Goal: Task Accomplishment & Management: Manage account settings

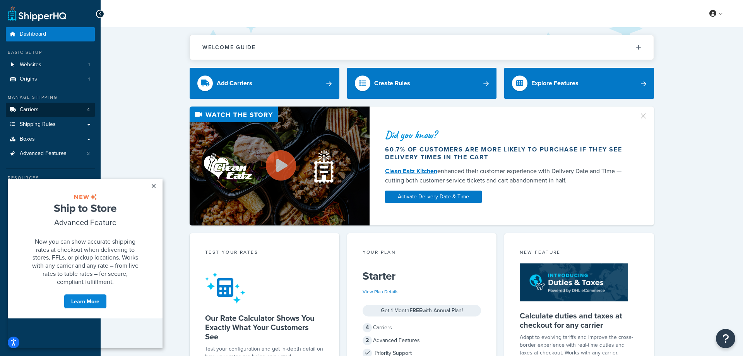
click at [59, 110] on link "Carriers 4" at bounding box center [50, 110] width 89 height 14
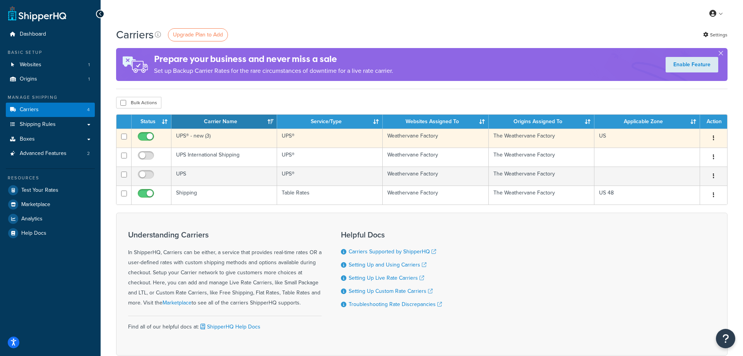
click at [146, 137] on input "checkbox" at bounding box center [146, 139] width 21 height 10
checkbox input "false"
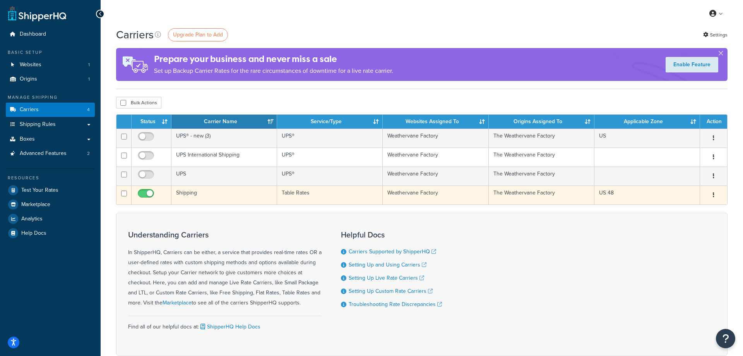
click at [713, 195] on icon "button" at bounding box center [714, 194] width 2 height 5
click at [683, 210] on link "Edit" at bounding box center [682, 211] width 61 height 16
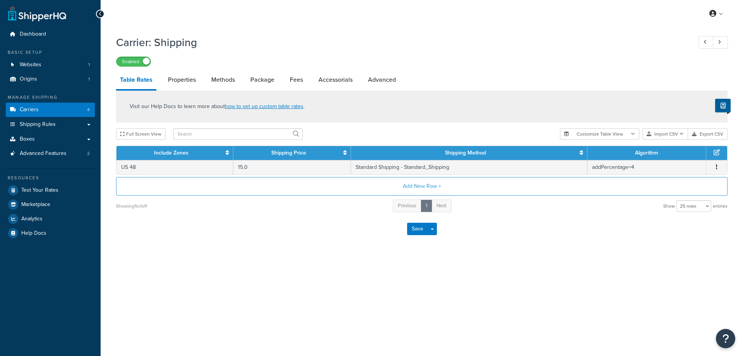
select select "25"
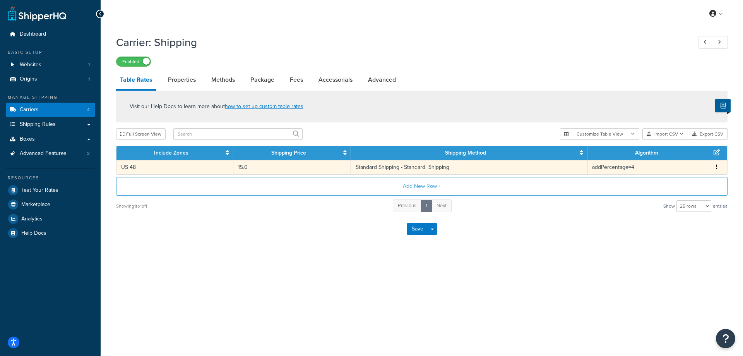
click at [716, 167] on button "button" at bounding box center [717, 167] width 6 height 9
click at [678, 149] on div "Edit" at bounding box center [678, 152] width 55 height 16
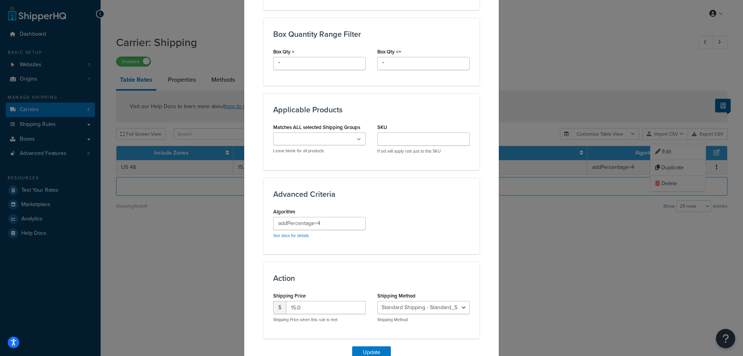
scroll to position [427, 0]
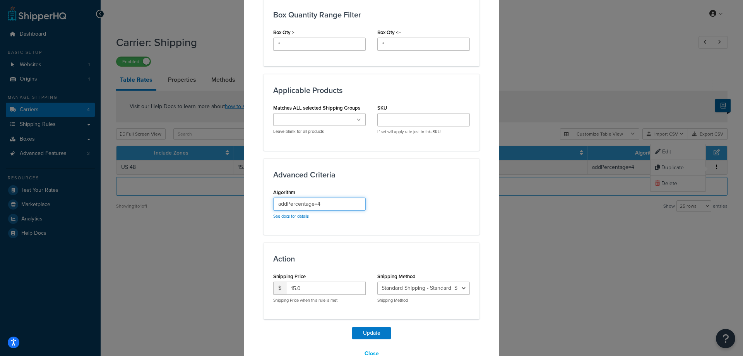
click at [331, 203] on input "addPercentage=4" at bounding box center [319, 203] width 93 height 13
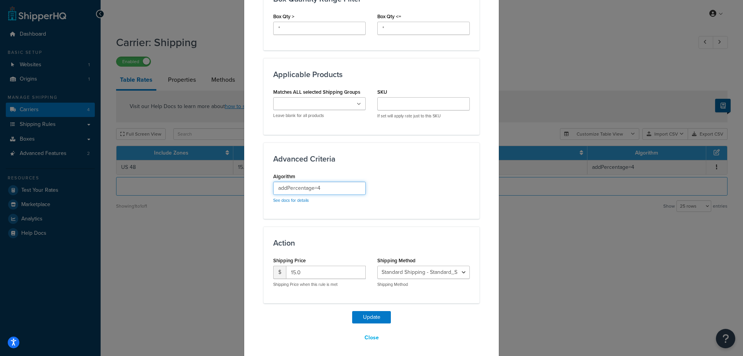
scroll to position [448, 0]
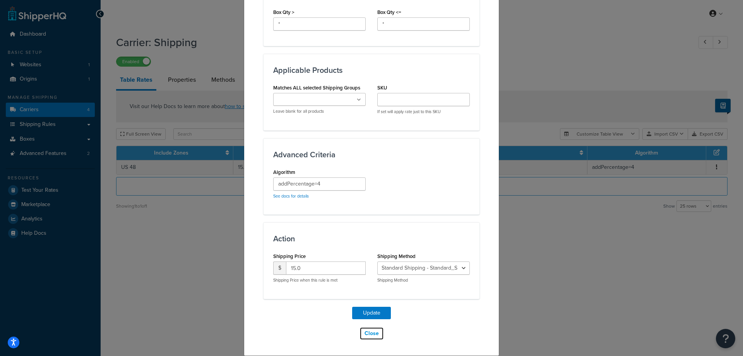
click at [370, 333] on button "Close" at bounding box center [372, 333] width 24 height 13
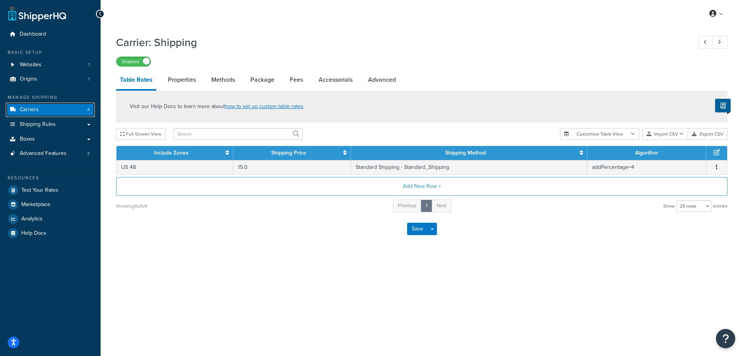
click at [28, 110] on span "Carriers" at bounding box center [29, 109] width 19 height 7
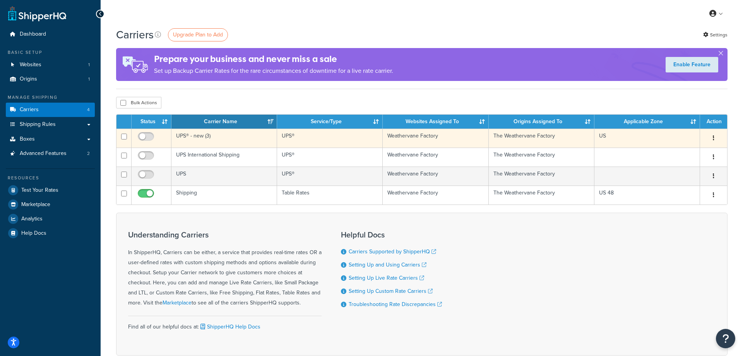
click at [715, 137] on button "button" at bounding box center [713, 138] width 11 height 12
click at [675, 153] on link "Edit" at bounding box center [682, 154] width 61 height 16
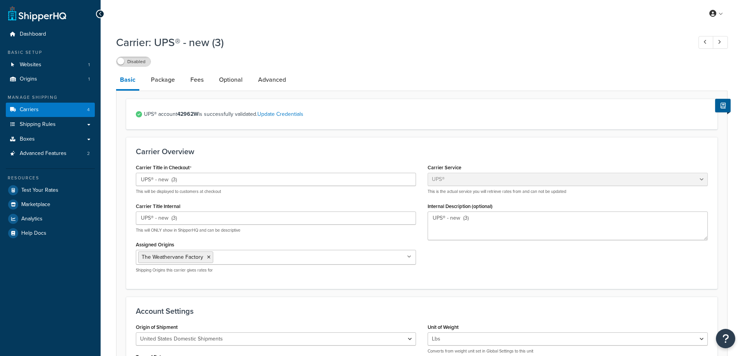
select select "ups"
select select "53"
click at [171, 80] on link "Package" at bounding box center [163, 79] width 32 height 19
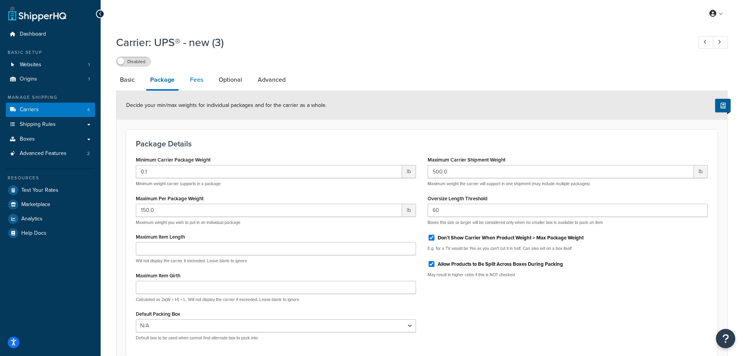
click at [195, 79] on link "Fees" at bounding box center [196, 79] width 21 height 19
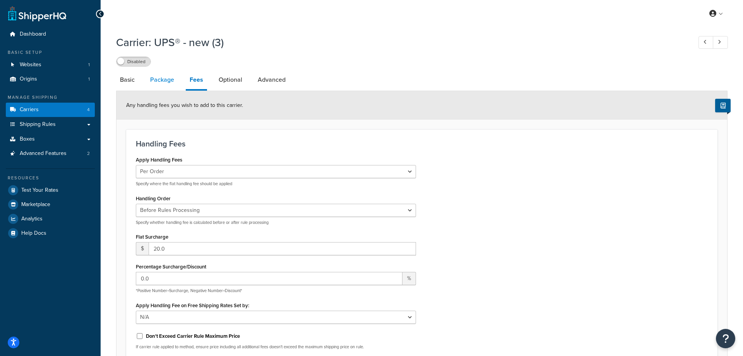
click at [159, 80] on link "Package" at bounding box center [162, 79] width 32 height 19
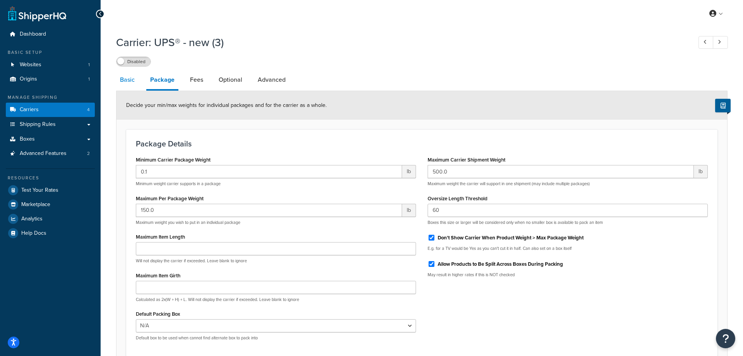
click at [129, 80] on link "Basic" at bounding box center [127, 79] width 22 height 19
select select "ups"
select select "53"
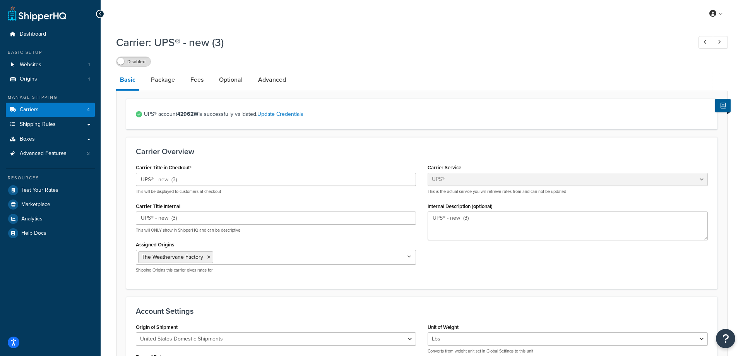
click at [183, 40] on h1 "Carrier: UPS® - new (3)" at bounding box center [400, 42] width 568 height 15
click at [721, 42] on link at bounding box center [720, 42] width 15 height 13
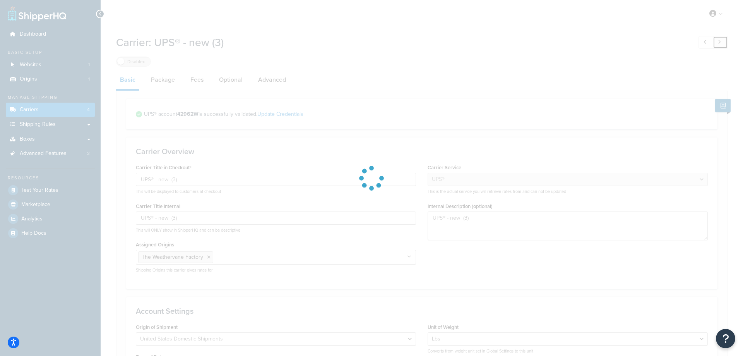
select select "25"
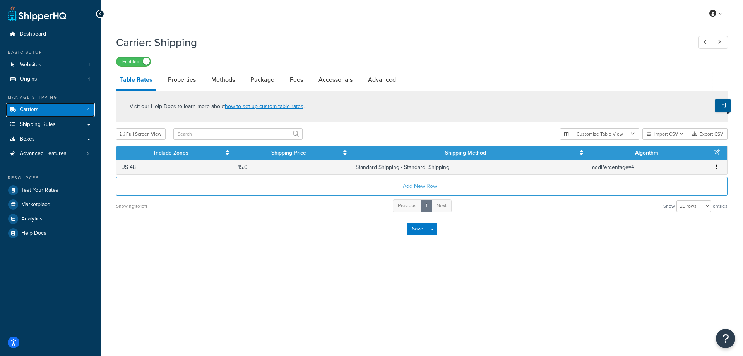
click at [34, 109] on span "Carriers" at bounding box center [29, 109] width 19 height 7
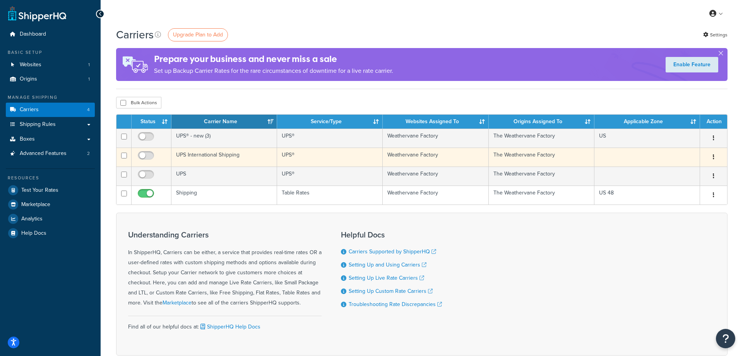
click at [715, 158] on button "button" at bounding box center [713, 157] width 11 height 12
click at [667, 187] on link "Delete" at bounding box center [682, 189] width 61 height 16
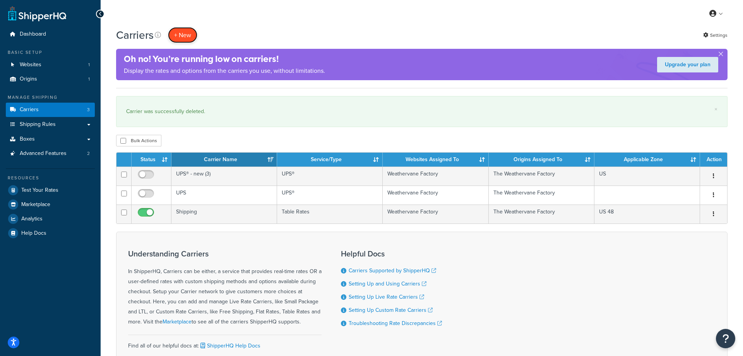
click at [185, 34] on button "+ New" at bounding box center [182, 35] width 29 height 16
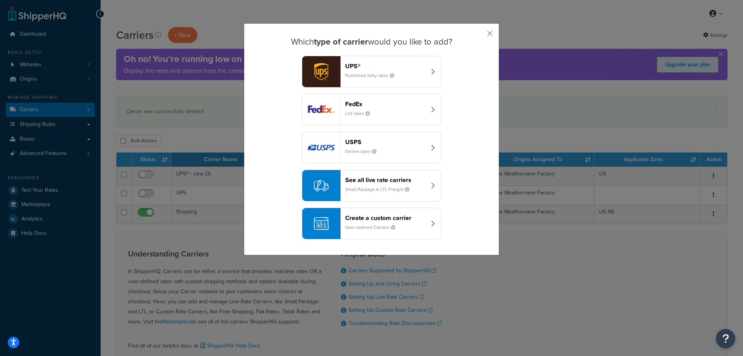
click at [327, 110] on img "button" at bounding box center [321, 109] width 38 height 31
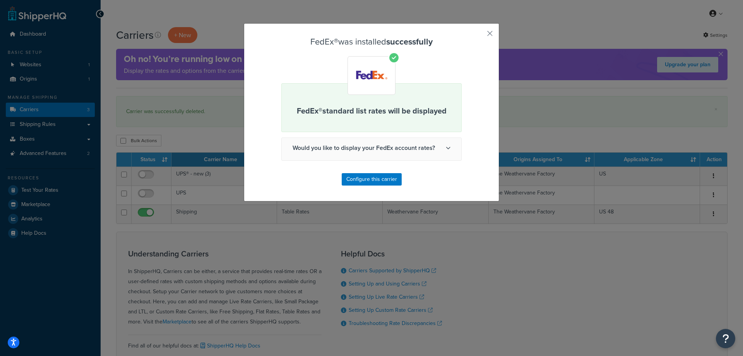
click at [387, 146] on span "Would you like to display your FedEx account rates?" at bounding box center [372, 148] width 180 height 20
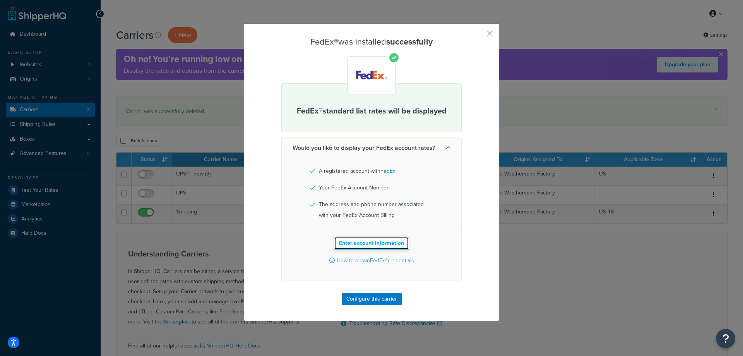
click at [370, 242] on button "Enter account information" at bounding box center [371, 243] width 75 height 13
select select "US"
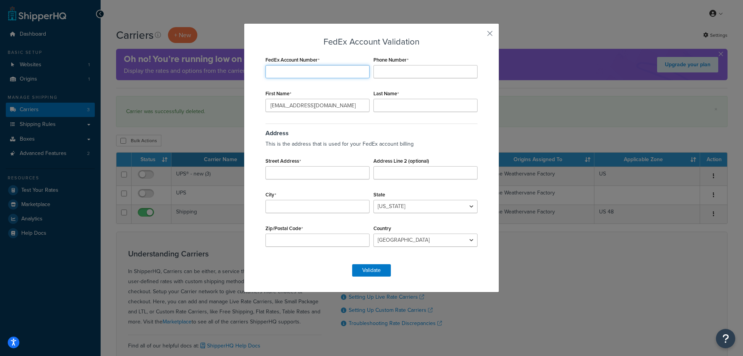
click at [297, 66] on input "FedEx Account Number" at bounding box center [318, 71] width 104 height 13
type input "264546155"
click at [390, 66] on input "Phone Number" at bounding box center [426, 71] width 104 height 13
type input "207-949-0213"
drag, startPoint x: 348, startPoint y: 108, endPoint x: 227, endPoint y: 108, distance: 121.6
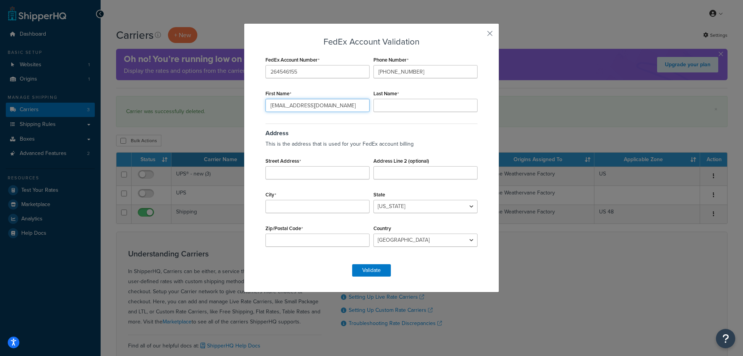
click at [266, 109] on input "info@weathervanefactory.com" at bounding box center [318, 105] width 104 height 13
type input "Todd"
type input "Satterfield"
click at [293, 171] on input "Street Address" at bounding box center [318, 172] width 104 height 13
type input "349 Riverside Drive"
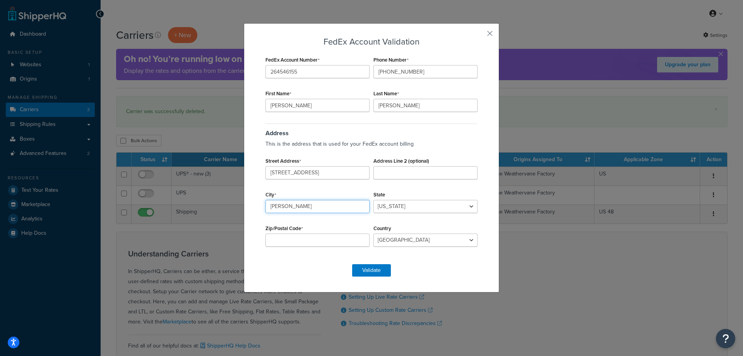
type input "Eddington"
select select "ME"
type input "04428"
click at [381, 271] on button "Validate" at bounding box center [371, 270] width 39 height 12
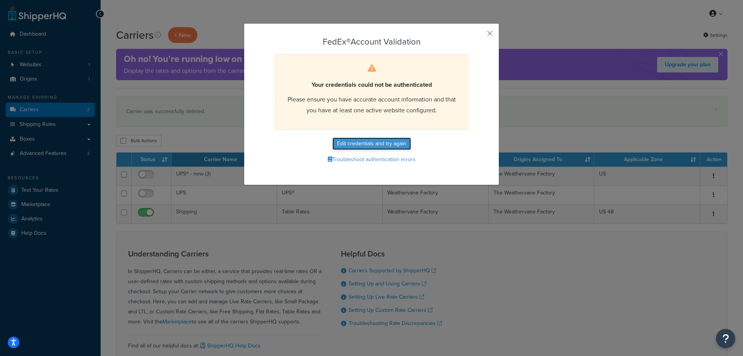
click at [380, 142] on button "Edit credentials and try again" at bounding box center [372, 143] width 79 height 12
select select "ME"
select select "US"
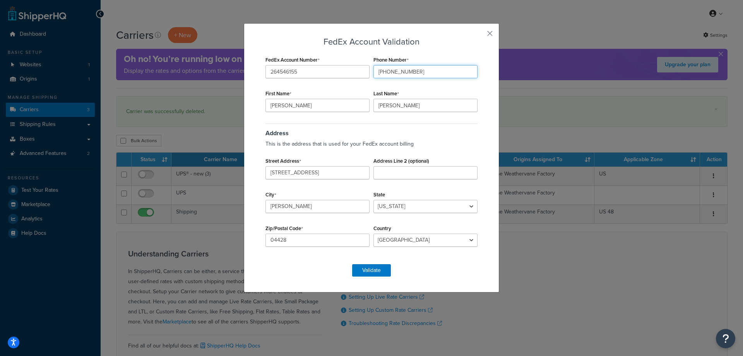
drag, startPoint x: 415, startPoint y: 72, endPoint x: 390, endPoint y: 76, distance: 25.0
click at [390, 76] on input "207-949-0213" at bounding box center [426, 71] width 104 height 13
type input "207-843-0440"
click at [377, 272] on button "Validate" at bounding box center [371, 270] width 39 height 12
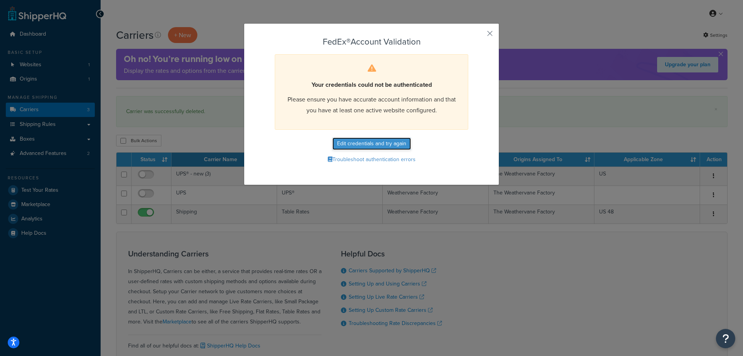
click at [372, 141] on button "Edit credentials and try again" at bounding box center [372, 143] width 79 height 12
select select "ME"
select select "US"
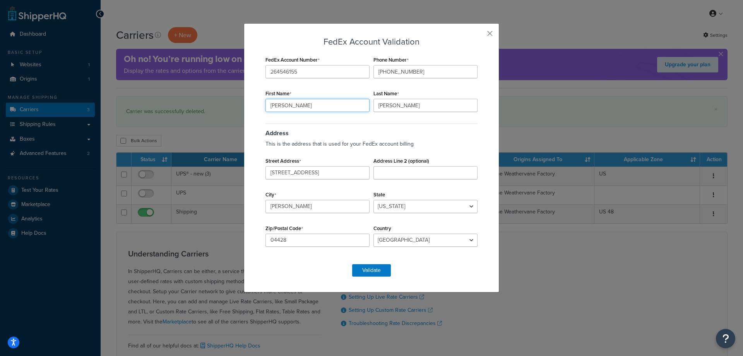
drag, startPoint x: 291, startPoint y: 105, endPoint x: 259, endPoint y: 103, distance: 32.2
click at [266, 103] on input "Todd" at bounding box center [318, 105] width 104 height 13
type input "info@weathervanefactory.com"
click at [363, 271] on button "Validate" at bounding box center [371, 270] width 39 height 12
click at [395, 106] on input "Last Name" at bounding box center [426, 105] width 104 height 13
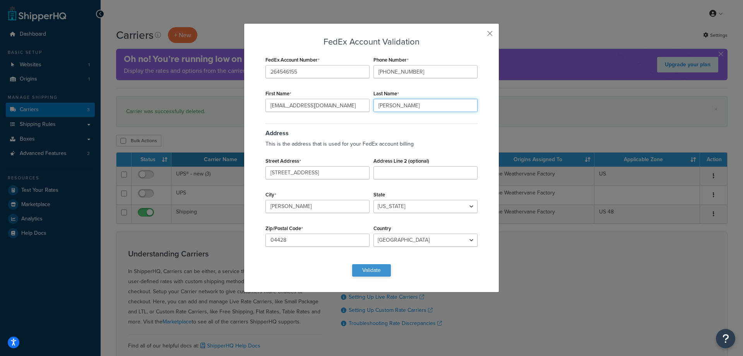
type input "Satterfield"
click at [367, 269] on button "Validate" at bounding box center [371, 270] width 39 height 12
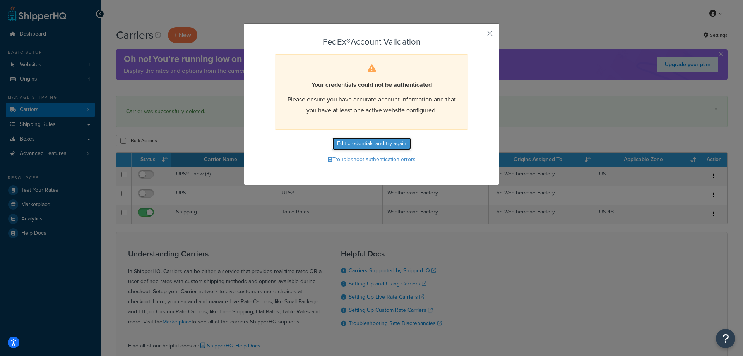
click at [370, 142] on button "Edit credentials and try again" at bounding box center [372, 143] width 79 height 12
select select "ME"
select select "US"
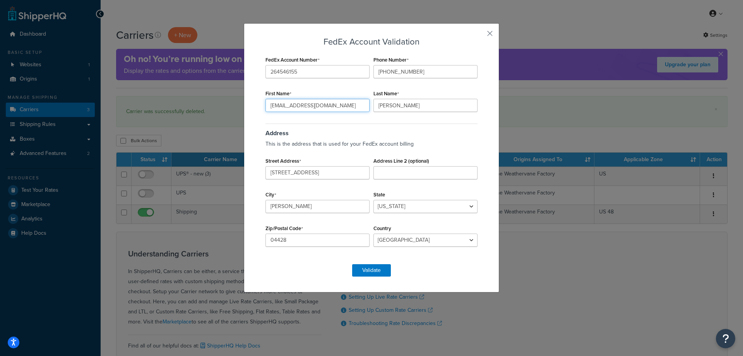
drag, startPoint x: 353, startPoint y: 99, endPoint x: 233, endPoint y: 101, distance: 120.0
click at [266, 101] on input "info@weathervanefactory.com" at bounding box center [318, 105] width 104 height 13
type input "Todd"
drag, startPoint x: 303, startPoint y: 69, endPoint x: 238, endPoint y: 63, distance: 66.0
click at [266, 65] on input "264546155" at bounding box center [318, 71] width 104 height 13
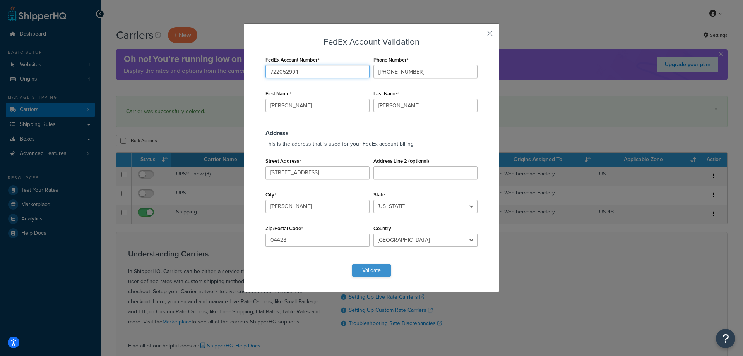
type input "722052994"
click at [374, 270] on button "Validate" at bounding box center [371, 270] width 39 height 12
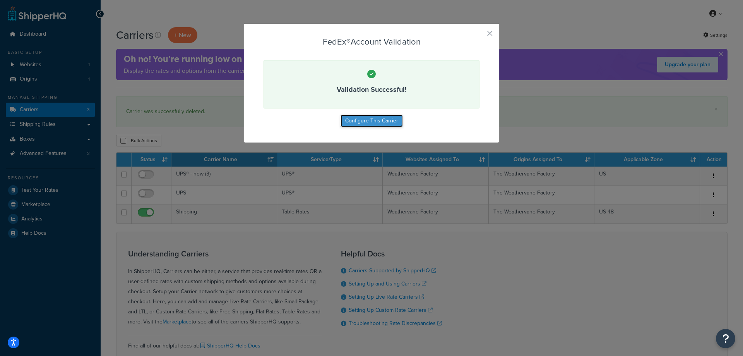
click at [368, 121] on button "Configure This Carrier" at bounding box center [372, 121] width 62 height 12
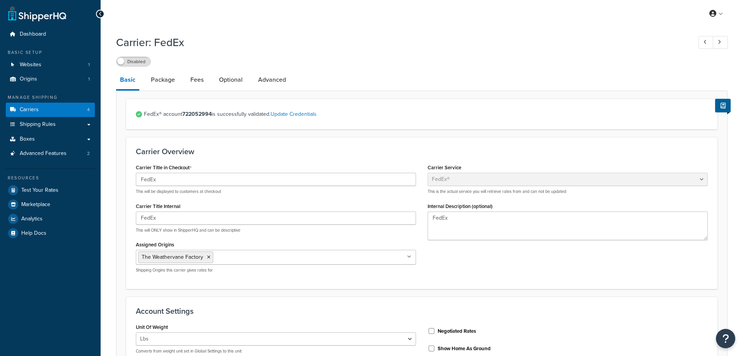
select select "fedEx"
select select "REGULAR_PICKUP"
select select "YOUR_PACKAGING"
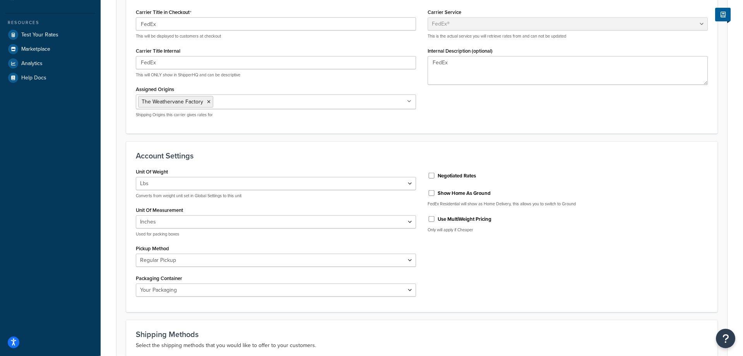
scroll to position [158, 0]
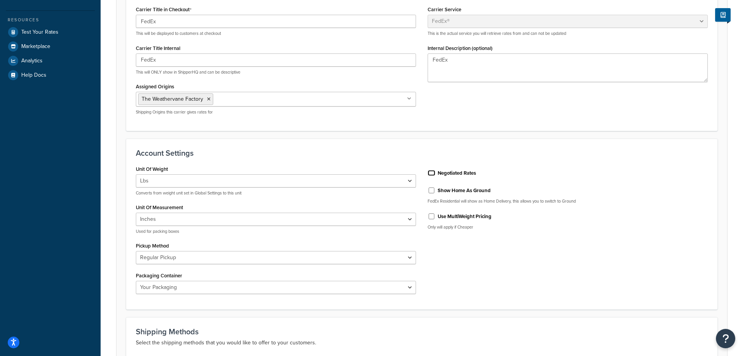
click at [431, 173] on input "Negotiated Rates" at bounding box center [432, 173] width 8 height 6
checkbox input "true"
click at [432, 191] on input "Show Home As Ground" at bounding box center [432, 190] width 8 height 6
checkbox input "true"
click at [432, 215] on input "Use MultiWeight Pricing" at bounding box center [432, 216] width 8 height 6
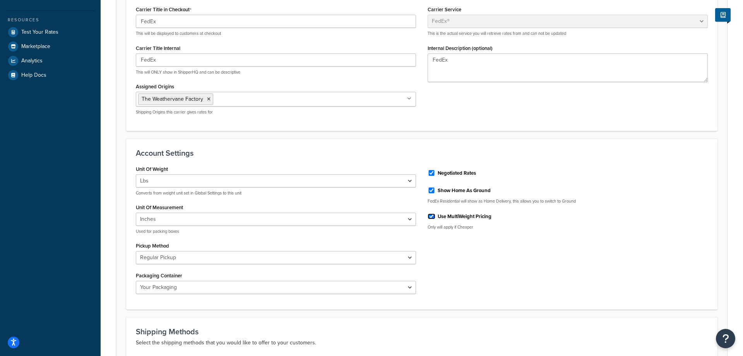
checkbox input "true"
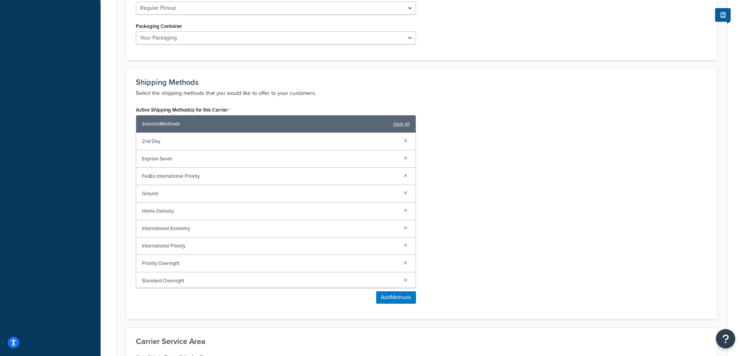
scroll to position [434, 0]
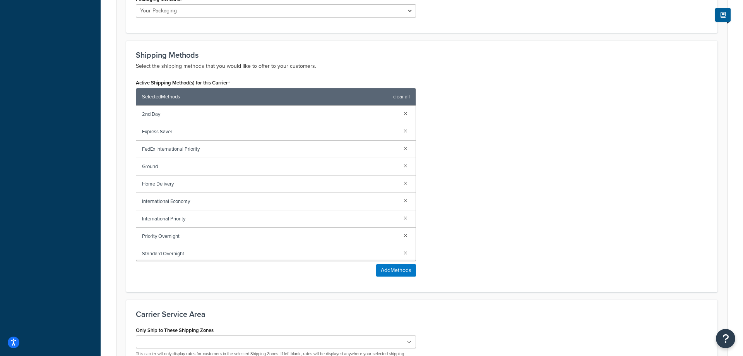
click at [162, 114] on span "2nd Day" at bounding box center [269, 114] width 255 height 11
click at [173, 256] on span "Standard Overnight" at bounding box center [269, 253] width 255 height 11
click at [405, 148] on link at bounding box center [405, 148] width 9 height 9
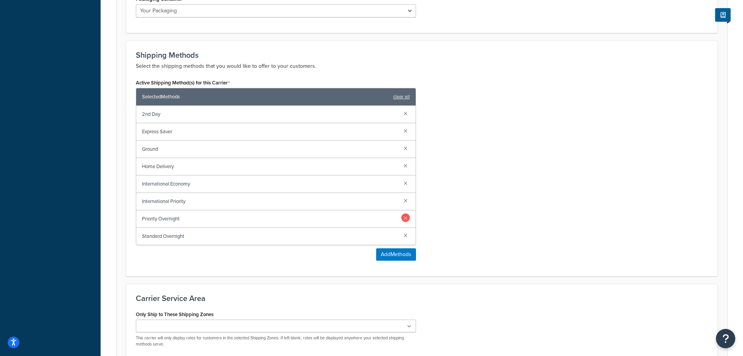
click at [405, 217] on link at bounding box center [405, 217] width 9 height 9
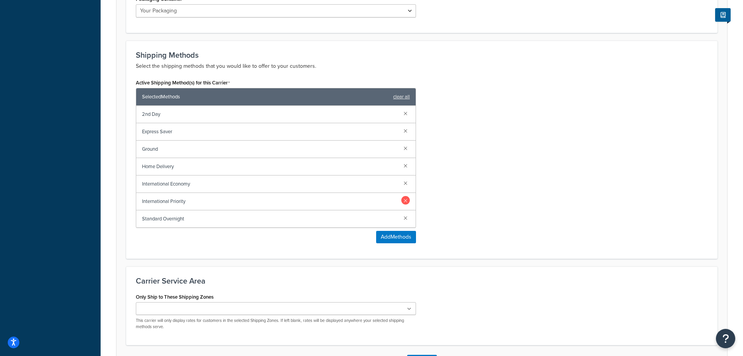
click at [406, 201] on link at bounding box center [405, 200] width 9 height 9
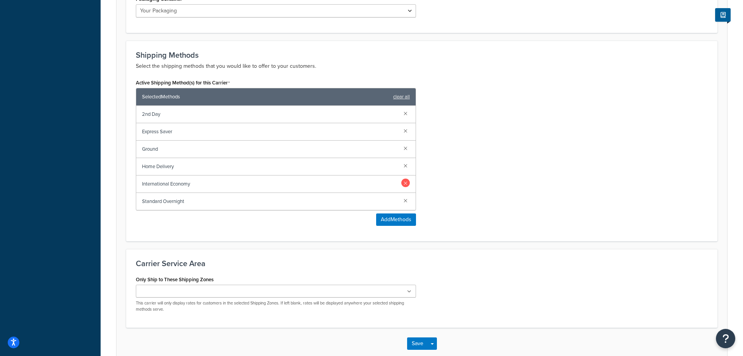
click at [406, 183] on link at bounding box center [405, 182] width 9 height 9
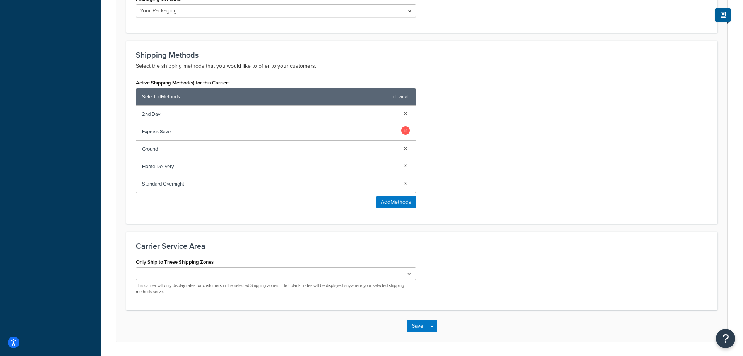
click at [405, 132] on link at bounding box center [405, 130] width 9 height 9
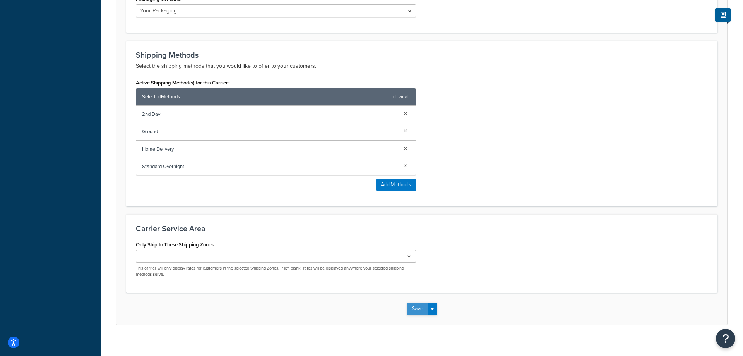
click at [418, 308] on button "Save" at bounding box center [417, 308] width 21 height 12
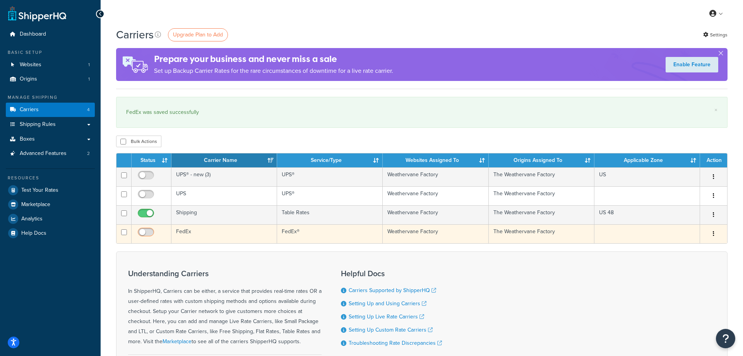
click at [143, 231] on input "checkbox" at bounding box center [146, 234] width 21 height 10
checkbox input "true"
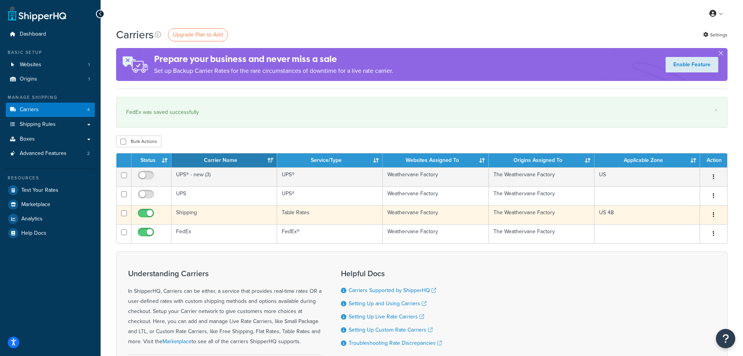
click at [712, 214] on button "button" at bounding box center [713, 215] width 11 height 12
click at [680, 229] on link "Edit" at bounding box center [682, 231] width 61 height 16
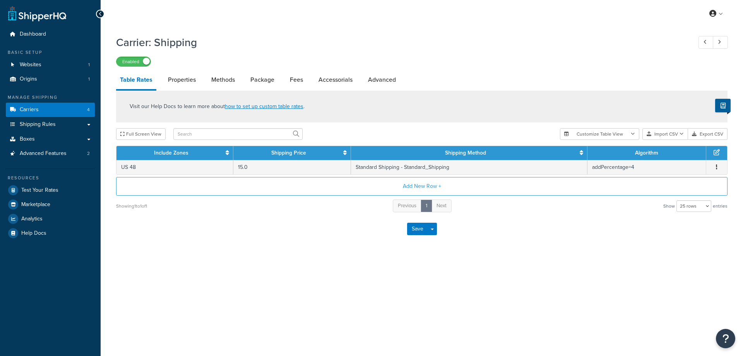
select select "25"
click at [165, 151] on link "Include Zones" at bounding box center [171, 153] width 34 height 8
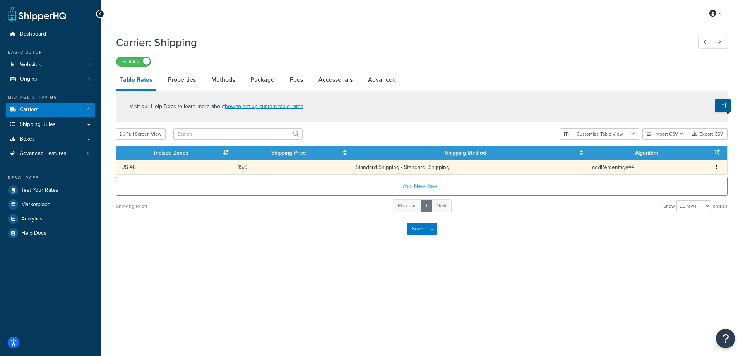
click at [717, 167] on icon "button" at bounding box center [717, 166] width 2 height 5
click at [664, 150] on div "Edit" at bounding box center [678, 152] width 55 height 16
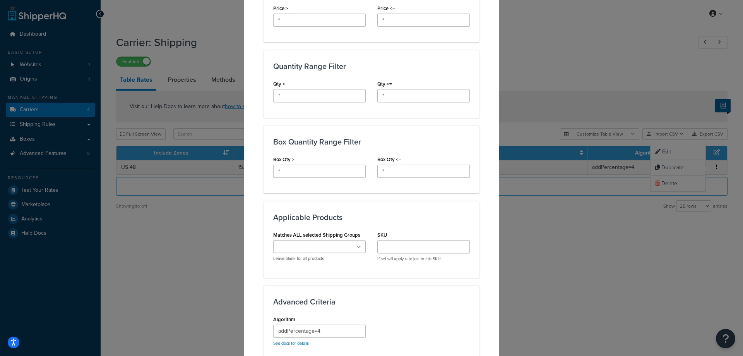
scroll to position [448, 0]
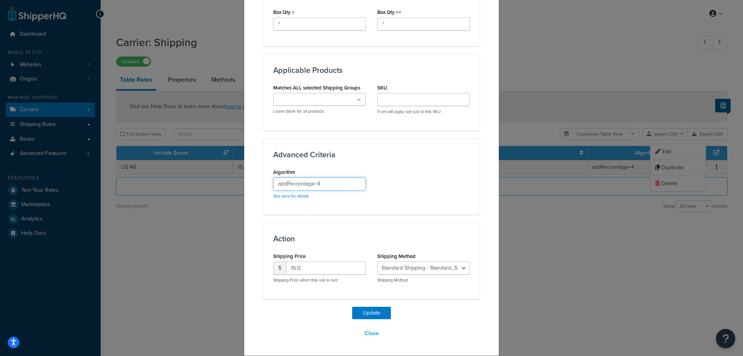
click at [324, 183] on input "addPercentage=4" at bounding box center [319, 183] width 93 height 13
type input "addPercentage=6"
click at [372, 311] on button "Update" at bounding box center [371, 313] width 39 height 12
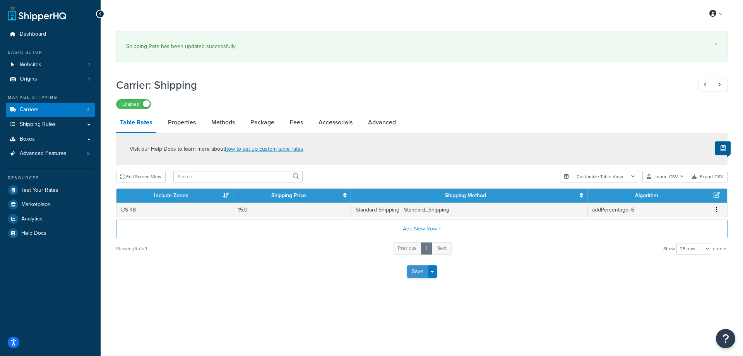
click at [415, 273] on button "Save" at bounding box center [417, 271] width 21 height 12
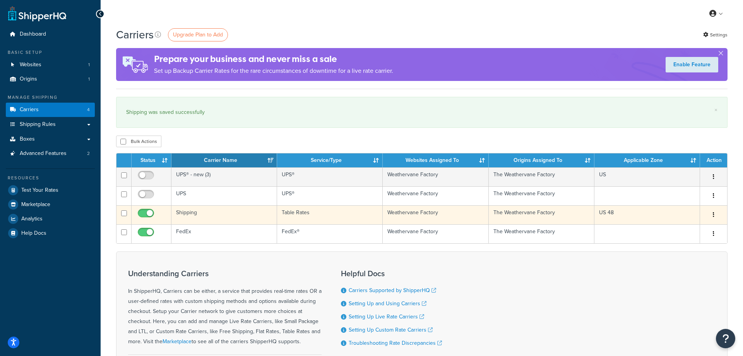
click at [713, 213] on button "button" at bounding box center [713, 215] width 11 height 12
click at [675, 230] on link "Edit" at bounding box center [682, 231] width 61 height 16
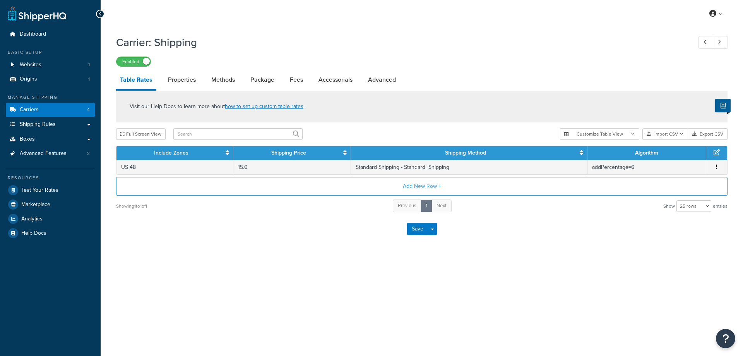
select select "25"
click at [419, 226] on button "Save" at bounding box center [417, 229] width 21 height 12
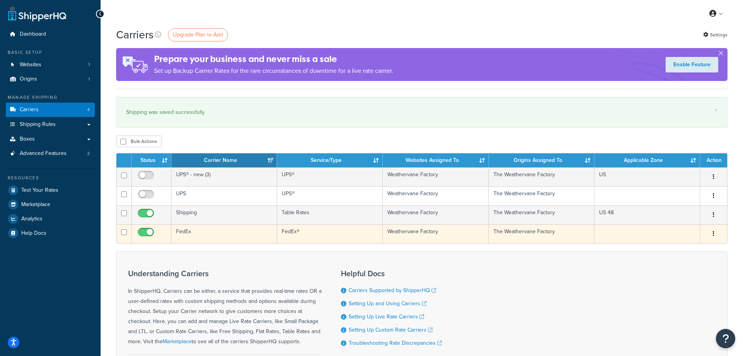
click at [183, 231] on td "FedEx" at bounding box center [224, 233] width 106 height 19
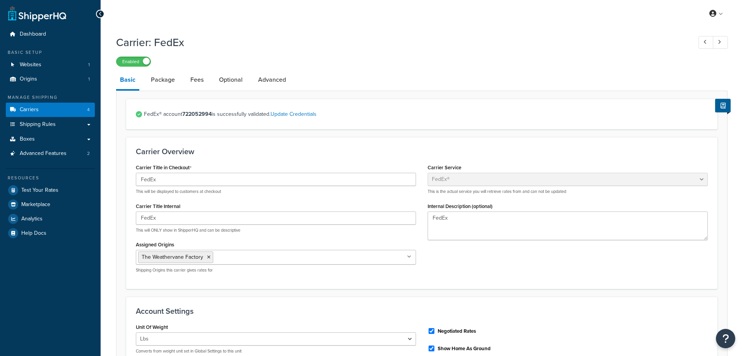
select select "fedEx"
select select "REGULAR_PICKUP"
select select "YOUR_PACKAGING"
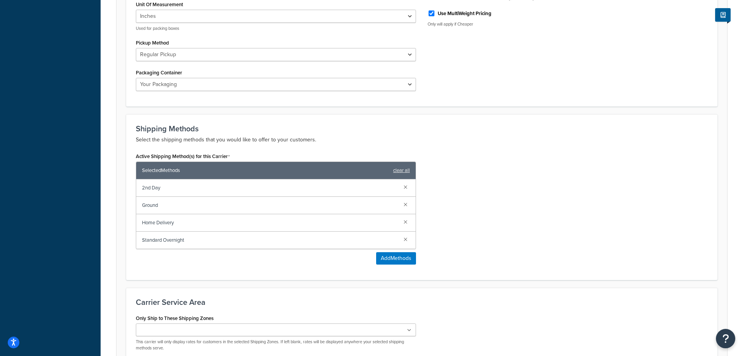
scroll to position [395, 0]
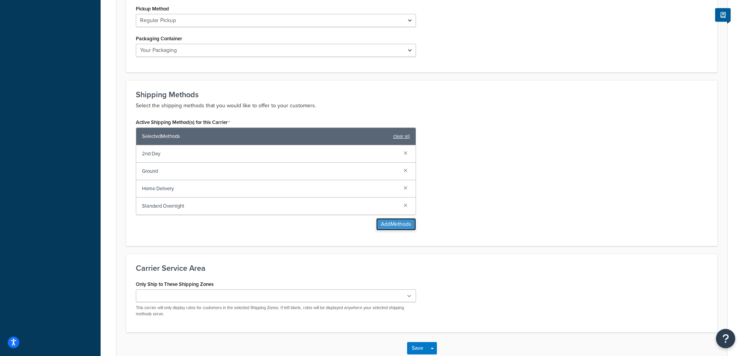
click at [386, 224] on button "Add Methods" at bounding box center [396, 224] width 40 height 12
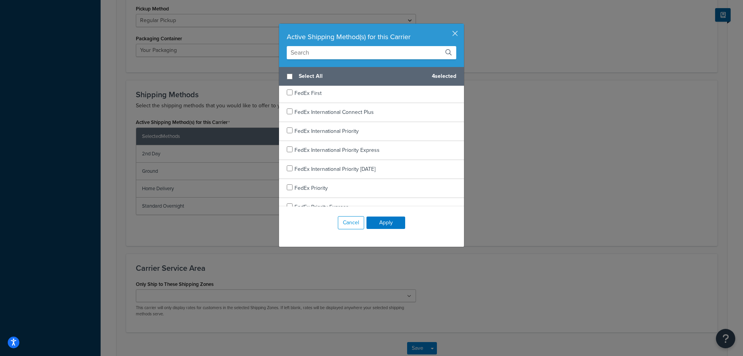
scroll to position [195, 0]
click at [462, 26] on button "button" at bounding box center [463, 25] width 2 height 2
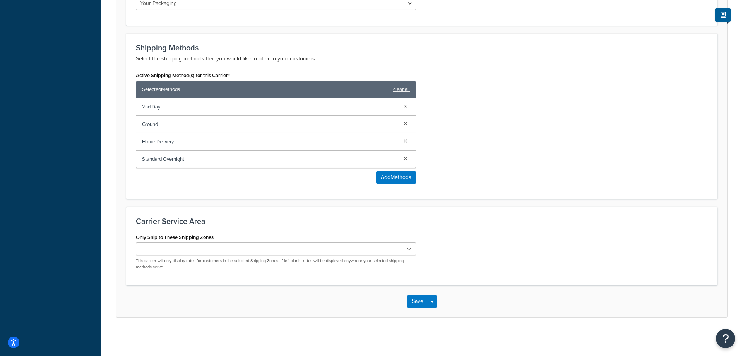
scroll to position [443, 0]
click at [420, 301] on button "Save" at bounding box center [417, 301] width 21 height 12
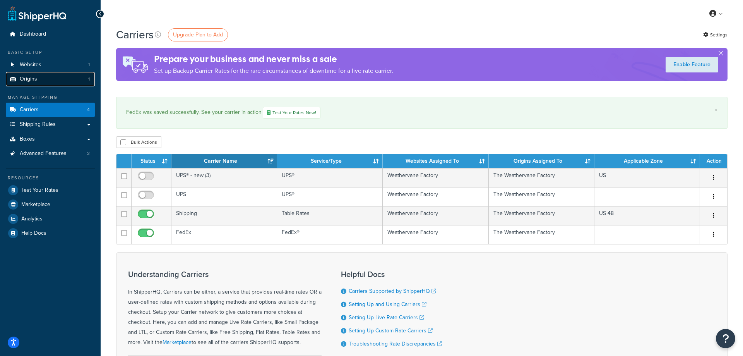
click at [30, 78] on span "Origins" at bounding box center [28, 79] width 17 height 7
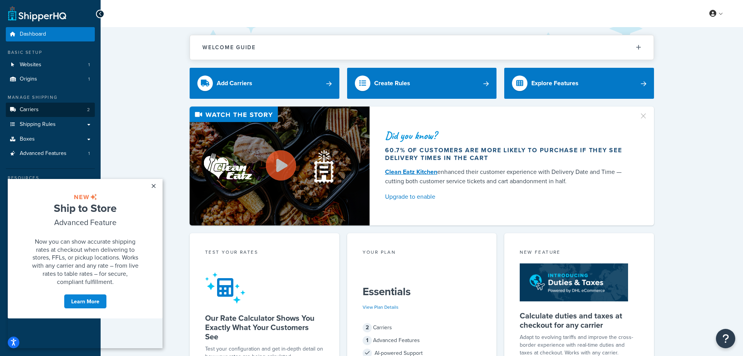
click at [43, 108] on link "Carriers 2" at bounding box center [50, 110] width 89 height 14
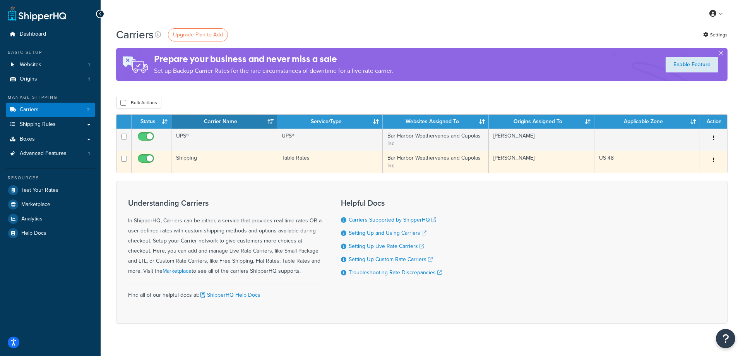
click at [715, 160] on button "button" at bounding box center [713, 160] width 11 height 12
click at [678, 174] on link "Edit" at bounding box center [682, 176] width 61 height 16
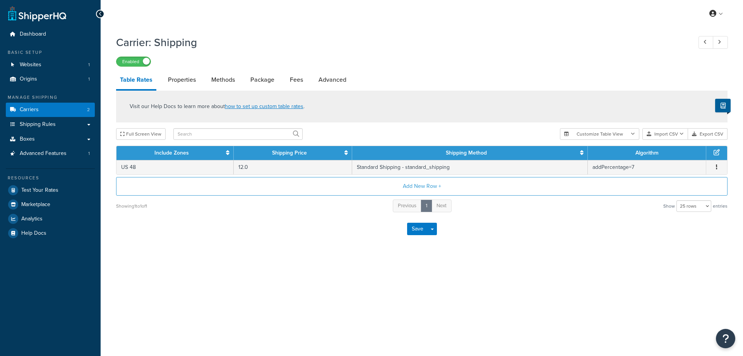
select select "25"
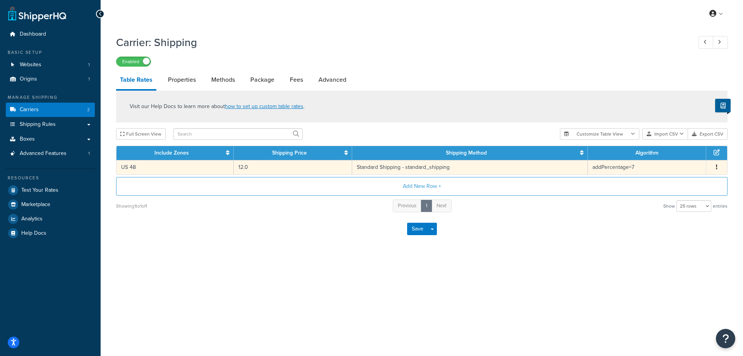
click at [621, 166] on td "addPercentage=7" at bounding box center [647, 167] width 118 height 14
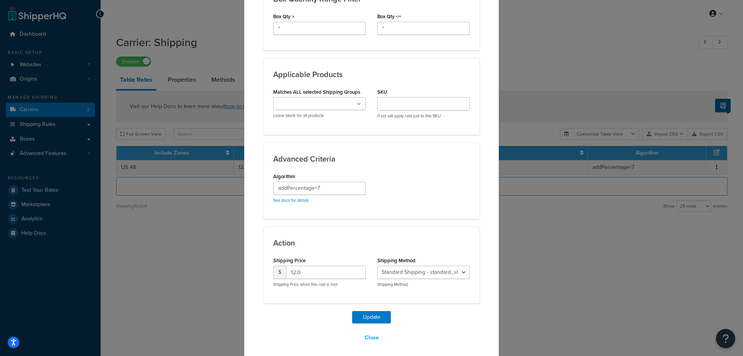
scroll to position [448, 0]
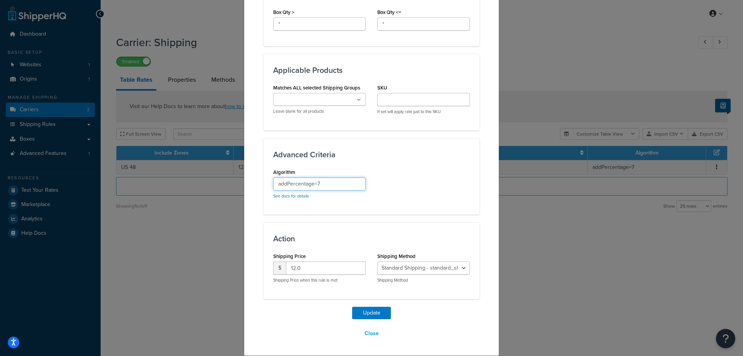
click at [318, 184] on input "addPercentage=7" at bounding box center [319, 183] width 93 height 13
type input "addPercentage=6"
drag, startPoint x: 307, startPoint y: 264, endPoint x: 254, endPoint y: 258, distance: 53.4
click at [286, 267] on input "12.0" at bounding box center [326, 267] width 80 height 13
type input "15"
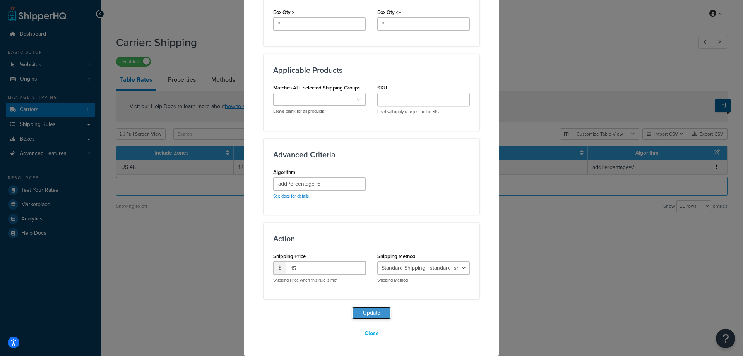
click at [368, 311] on button "Update" at bounding box center [371, 313] width 39 height 12
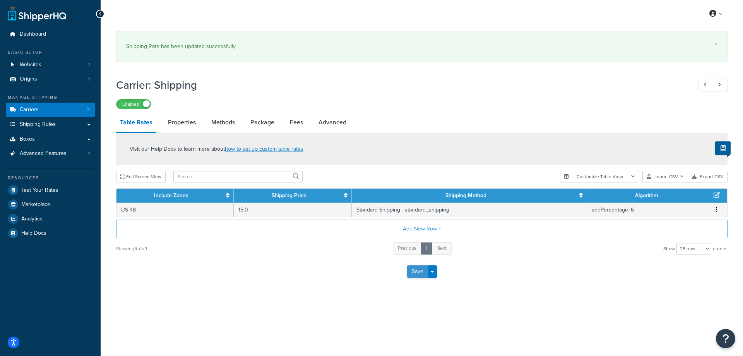
click at [415, 273] on button "Save" at bounding box center [417, 271] width 21 height 12
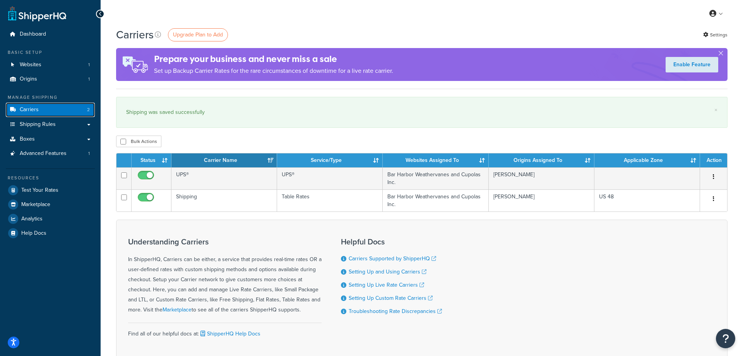
click at [58, 106] on link "Carriers 2" at bounding box center [50, 110] width 89 height 14
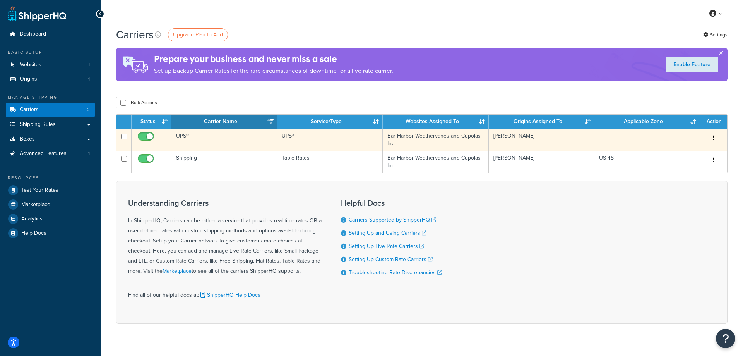
click at [146, 136] on input "checkbox" at bounding box center [146, 139] width 21 height 10
checkbox input "false"
click at [714, 136] on icon "button" at bounding box center [714, 137] width 2 height 5
click at [671, 170] on link "Delete" at bounding box center [682, 170] width 61 height 16
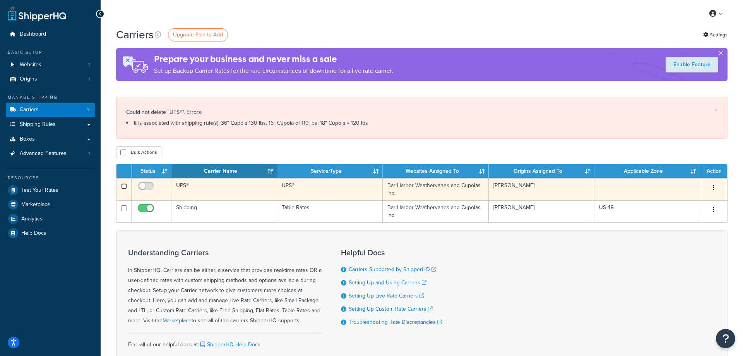
click at [121, 185] on input "checkbox" at bounding box center [124, 186] width 6 height 6
checkbox input "true"
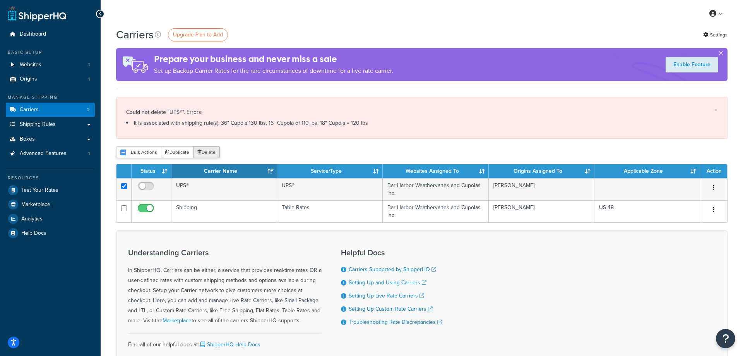
click at [204, 153] on button "Delete" at bounding box center [206, 152] width 27 height 12
click at [49, 125] on span "Shipping Rules" at bounding box center [38, 124] width 36 height 7
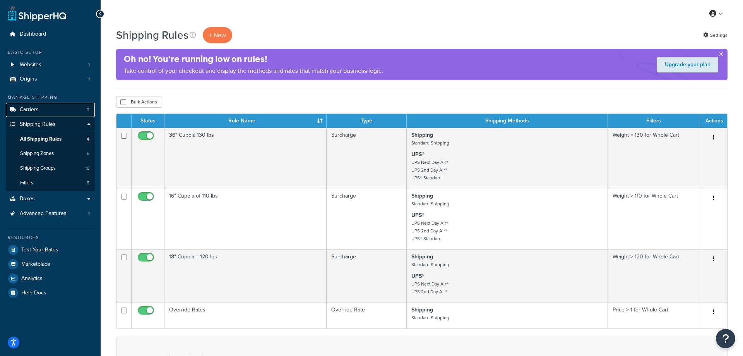
click at [42, 110] on link "Carriers 2" at bounding box center [50, 110] width 89 height 14
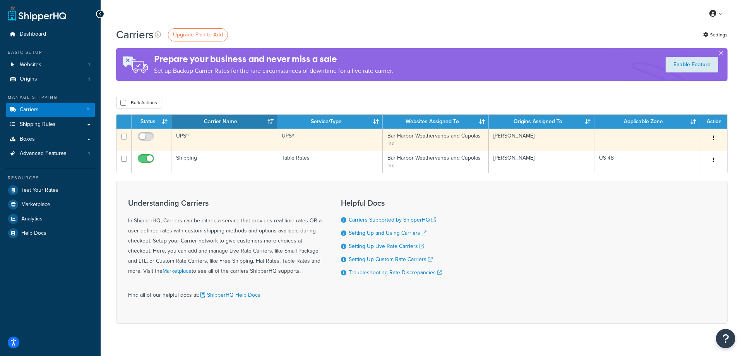
click at [714, 138] on icon "button" at bounding box center [714, 137] width 2 height 5
click at [679, 151] on link "Edit" at bounding box center [682, 154] width 61 height 16
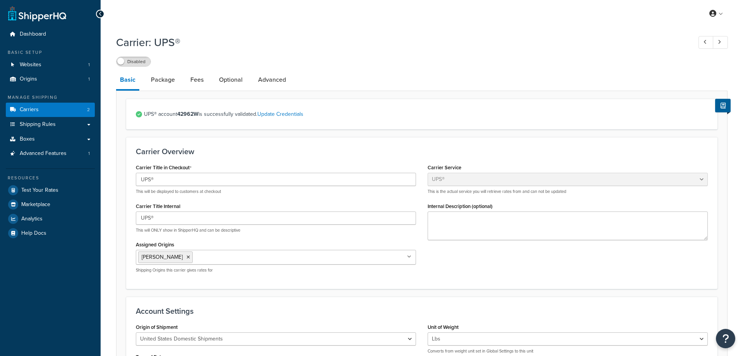
select select "ups"
select select "53"
click at [220, 182] on input "UPS®" at bounding box center [276, 179] width 280 height 13
click at [57, 107] on link "Carriers 2" at bounding box center [50, 110] width 89 height 14
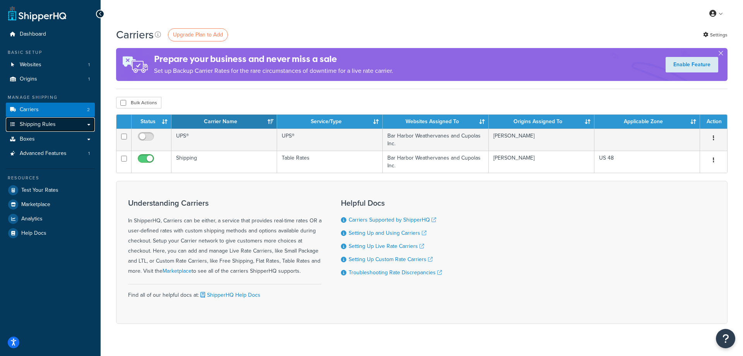
click at [44, 122] on span "Shipping Rules" at bounding box center [38, 124] width 36 height 7
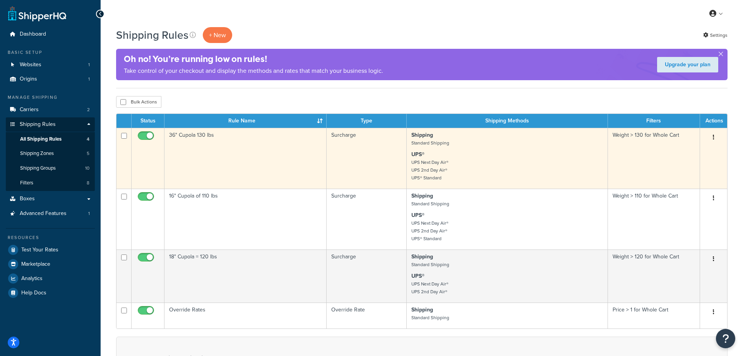
click at [149, 134] on input "checkbox" at bounding box center [146, 138] width 21 height 10
checkbox input "false"
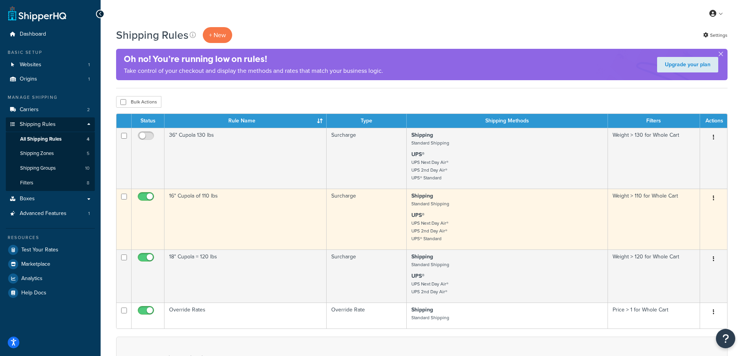
click at [145, 197] on input "checkbox" at bounding box center [146, 199] width 21 height 10
checkbox input "false"
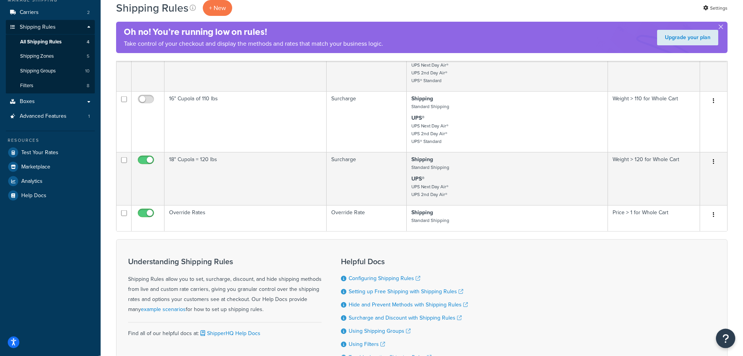
scroll to position [118, 0]
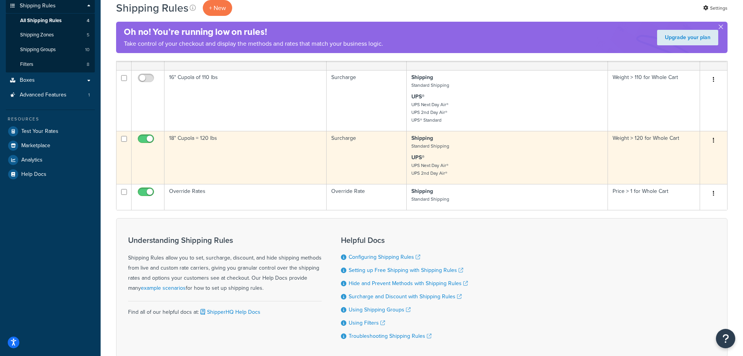
click at [149, 138] on input "checkbox" at bounding box center [146, 141] width 21 height 10
checkbox input "false"
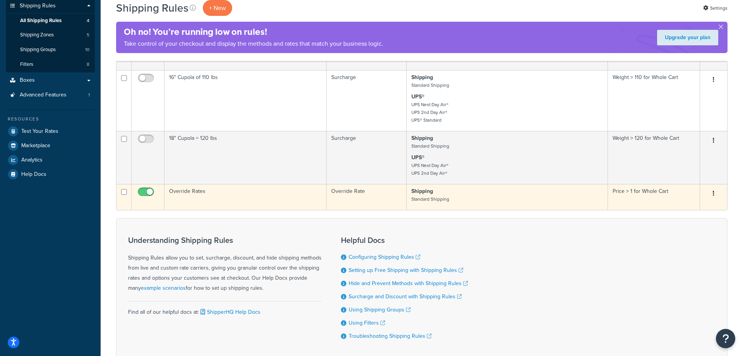
click at [149, 190] on input "checkbox" at bounding box center [146, 194] width 21 height 10
checkbox input "false"
click at [641, 191] on td "Price > 1 for Whole Cart" at bounding box center [654, 197] width 92 height 26
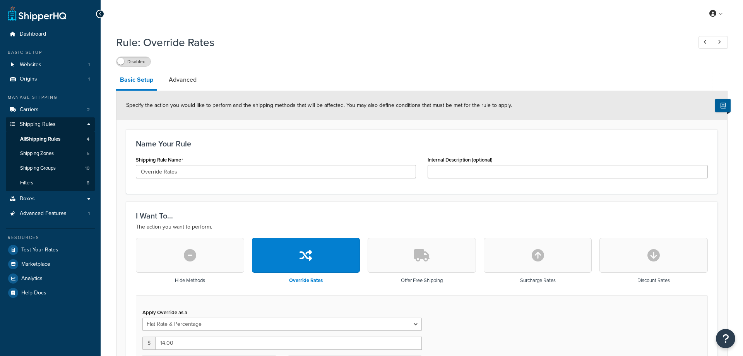
select select "FLAT_RATE_AND_PERCENTAGE"
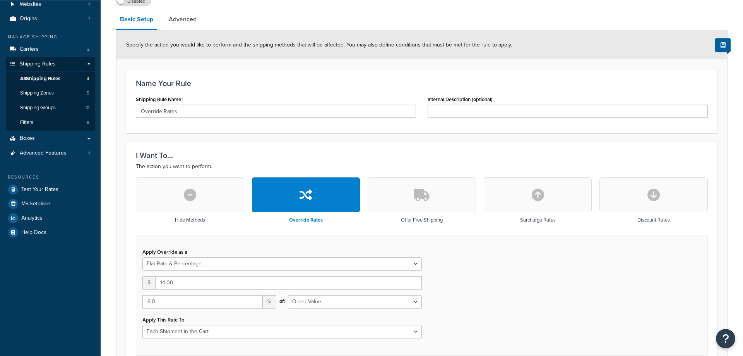
scroll to position [158, 0]
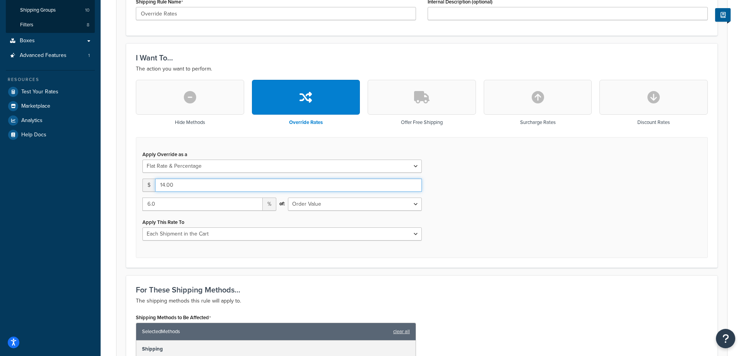
drag, startPoint x: 164, startPoint y: 184, endPoint x: 142, endPoint y: 182, distance: 22.1
click at [155, 185] on input "14.00" at bounding box center [288, 184] width 267 height 13
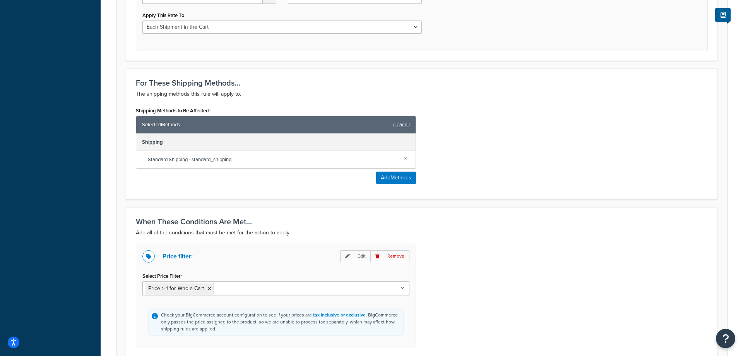
scroll to position [458, 0]
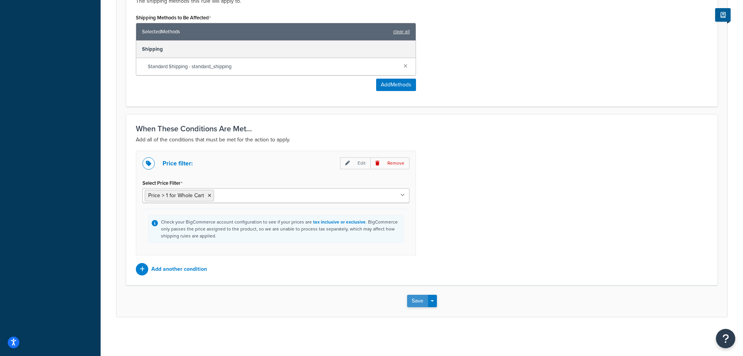
type input "15"
click at [416, 299] on button "Save" at bounding box center [417, 301] width 21 height 12
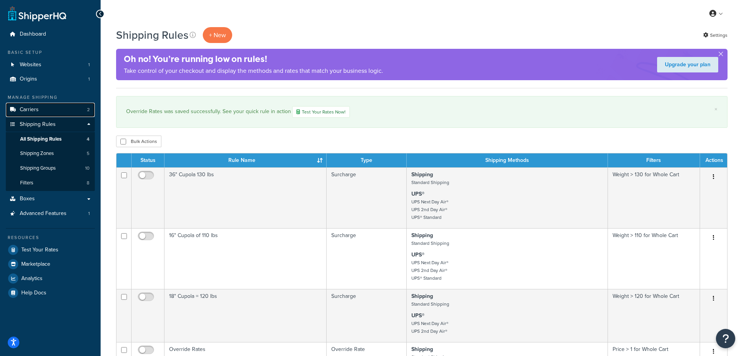
click at [34, 108] on span "Carriers" at bounding box center [29, 109] width 19 height 7
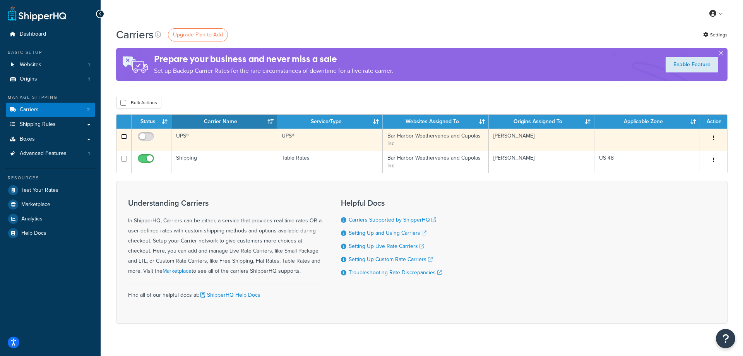
click at [125, 135] on input "checkbox" at bounding box center [124, 137] width 6 height 6
checkbox input "true"
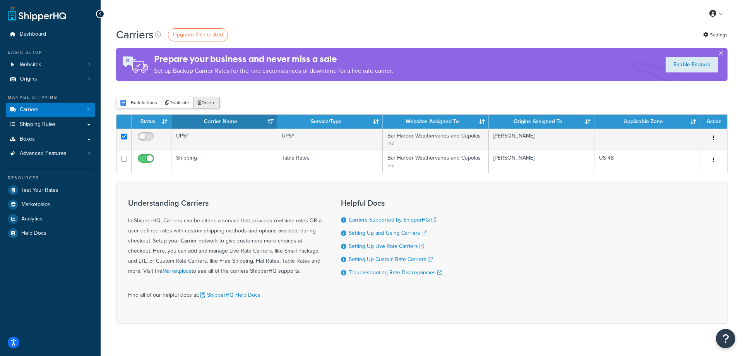
click at [201, 103] on button "Delete" at bounding box center [206, 103] width 27 height 12
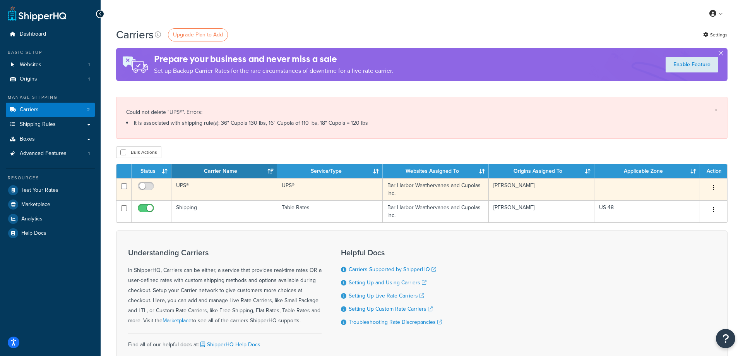
click at [712, 189] on button "button" at bounding box center [713, 188] width 11 height 12
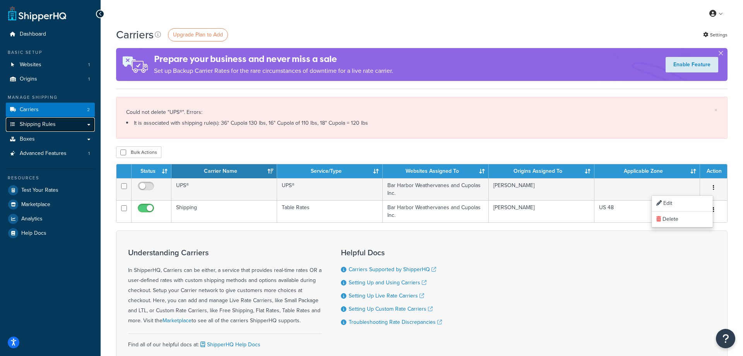
click at [36, 123] on span "Shipping Rules" at bounding box center [38, 124] width 36 height 7
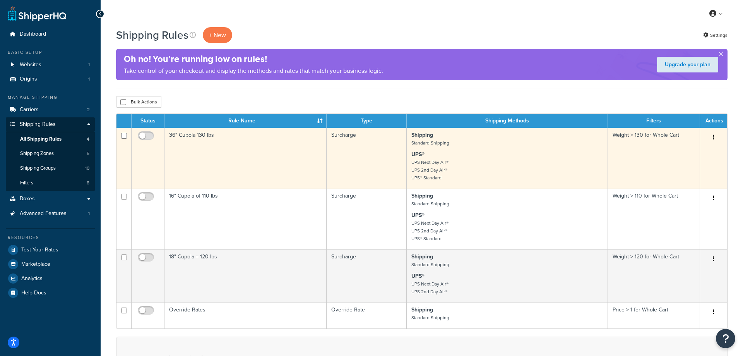
click at [714, 136] on icon "button" at bounding box center [714, 136] width 2 height 5
click at [677, 182] on link "Delete" at bounding box center [688, 184] width 61 height 16
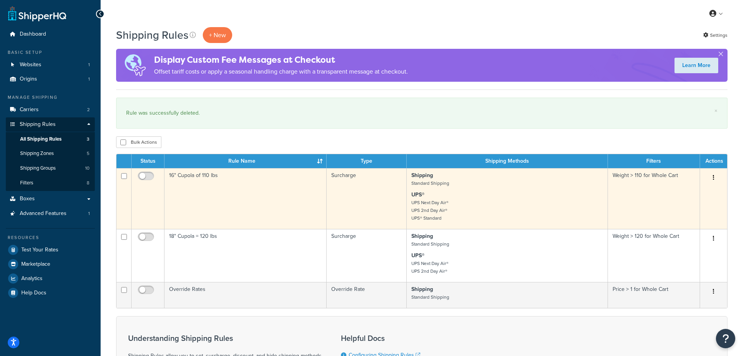
click at [712, 178] on button "button" at bounding box center [713, 177] width 11 height 12
click at [676, 221] on link "Delete" at bounding box center [688, 224] width 61 height 16
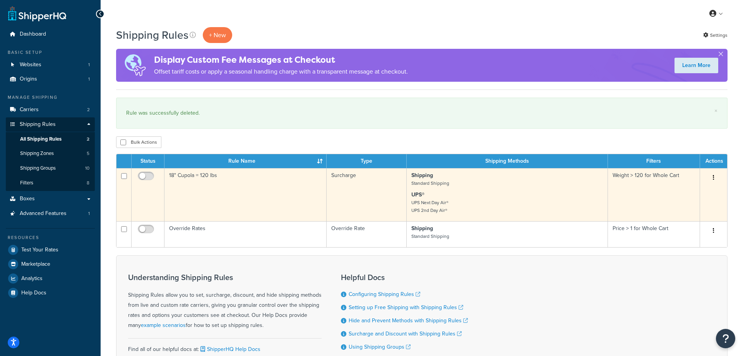
click at [713, 176] on button "button" at bounding box center [713, 177] width 11 height 12
click at [676, 224] on link "Delete" at bounding box center [688, 224] width 61 height 16
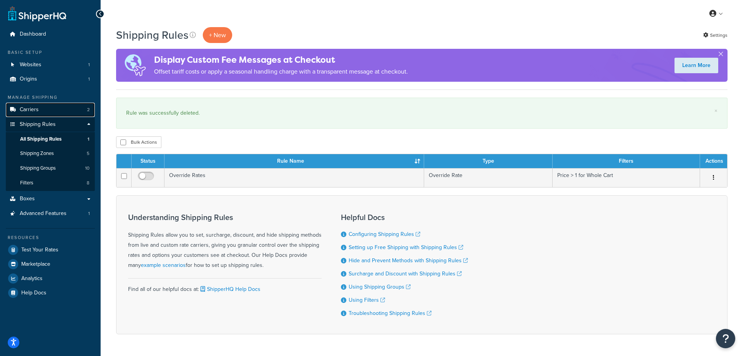
click at [34, 110] on span "Carriers" at bounding box center [29, 109] width 19 height 7
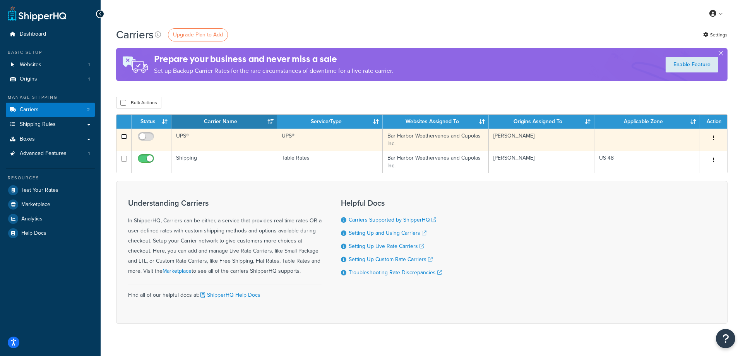
click at [122, 135] on input "checkbox" at bounding box center [124, 137] width 6 height 6
checkbox input "true"
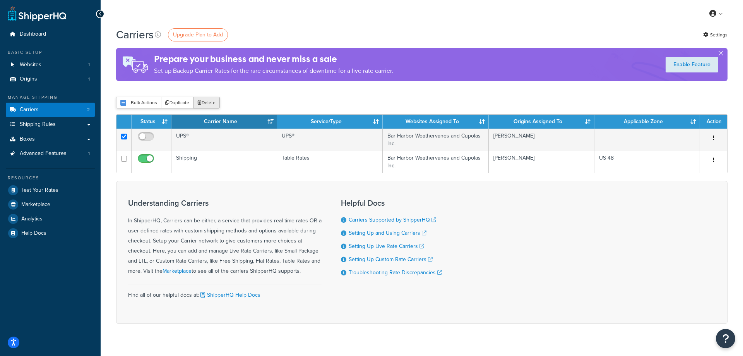
click at [212, 104] on button "Delete" at bounding box center [206, 103] width 27 height 12
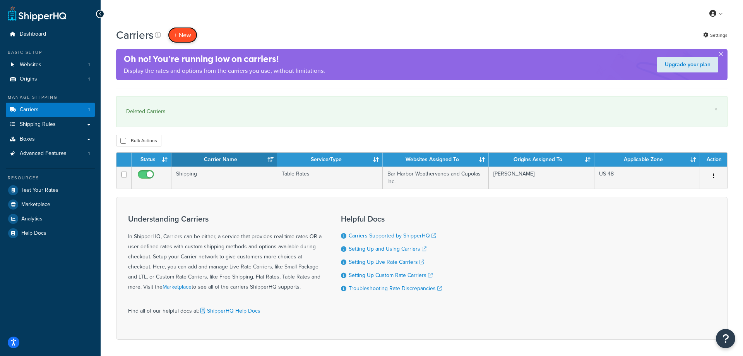
click at [182, 35] on button "+ New" at bounding box center [182, 35] width 29 height 16
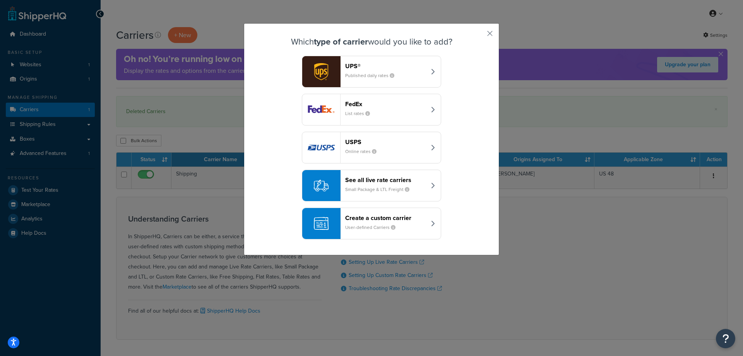
click at [357, 105] on header "FedEx" at bounding box center [385, 103] width 81 height 7
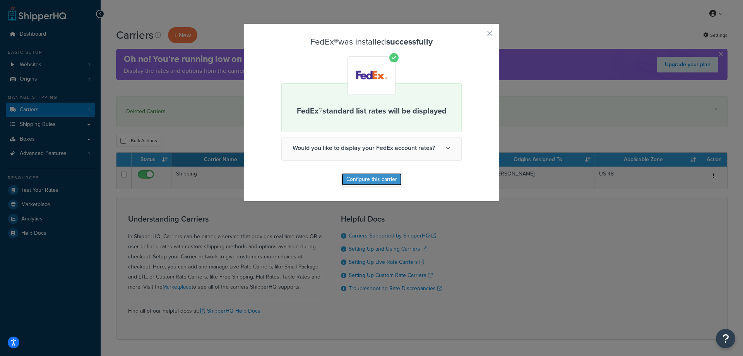
click at [374, 178] on button "Configure this carrier" at bounding box center [372, 179] width 60 height 12
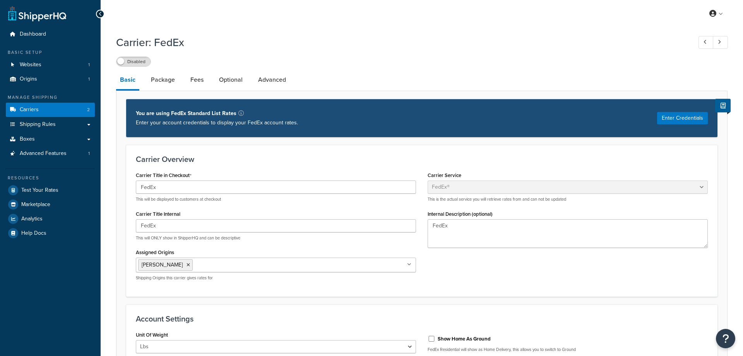
select select "fedEx"
select select "REGULAR_PICKUP"
select select "YOUR_PACKAGING"
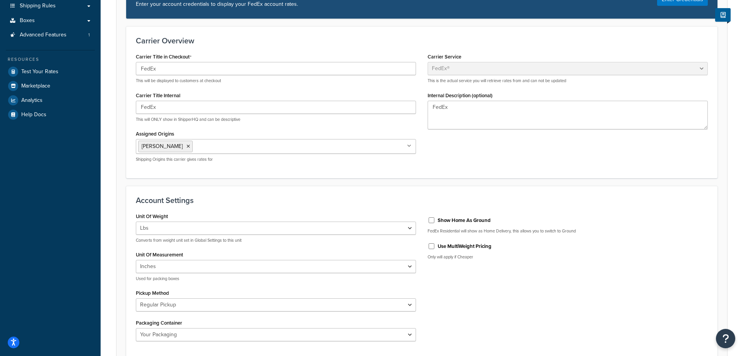
scroll to position [197, 0]
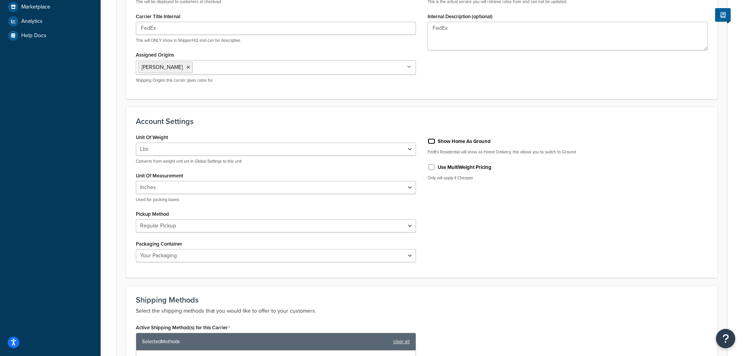
click at [433, 141] on input "Show Home As Ground" at bounding box center [432, 141] width 8 height 6
checkbox input "true"
click at [430, 169] on input "Use MultiWeight Pricing" at bounding box center [432, 167] width 8 height 6
checkbox input "true"
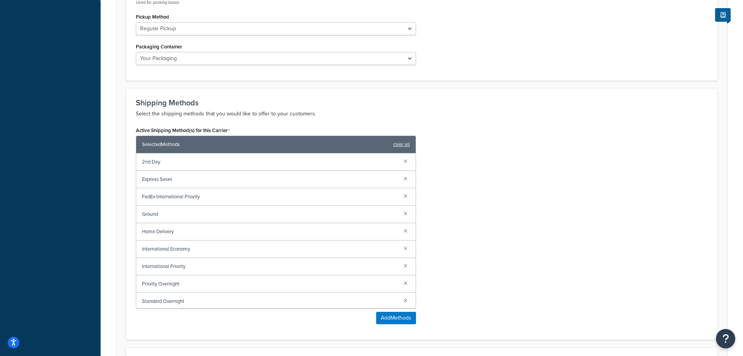
scroll to position [434, 0]
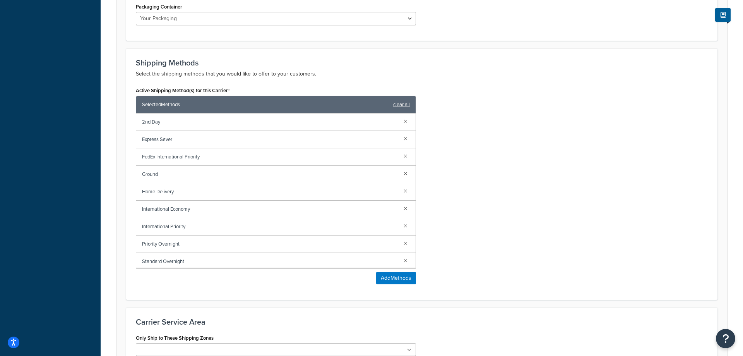
click at [166, 175] on span "Ground" at bounding box center [269, 174] width 255 height 11
click at [163, 194] on span "Home Delivery" at bounding box center [269, 191] width 255 height 11
click at [407, 156] on link at bounding box center [405, 155] width 9 height 9
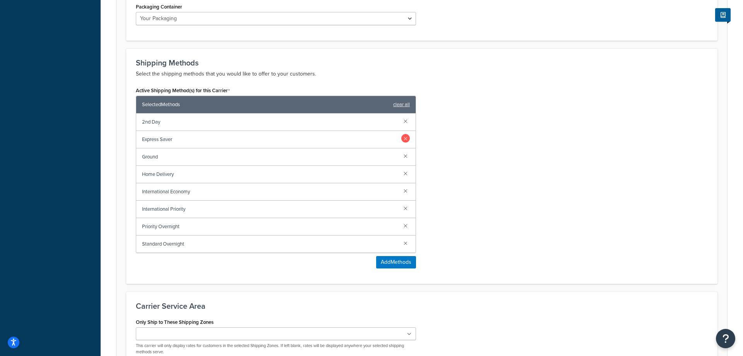
click at [407, 140] on link at bounding box center [405, 138] width 9 height 9
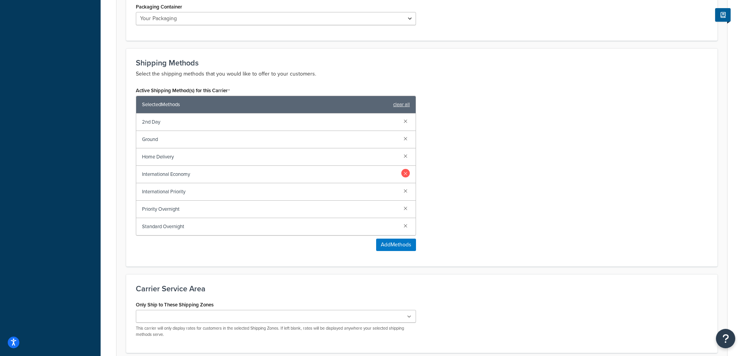
click at [405, 173] on link at bounding box center [405, 173] width 9 height 9
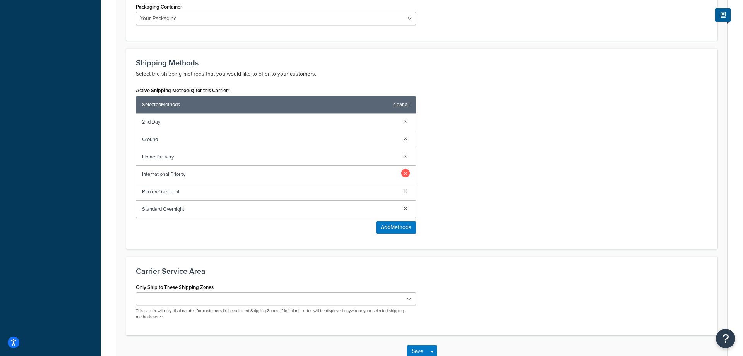
click at [406, 173] on link at bounding box center [405, 173] width 9 height 9
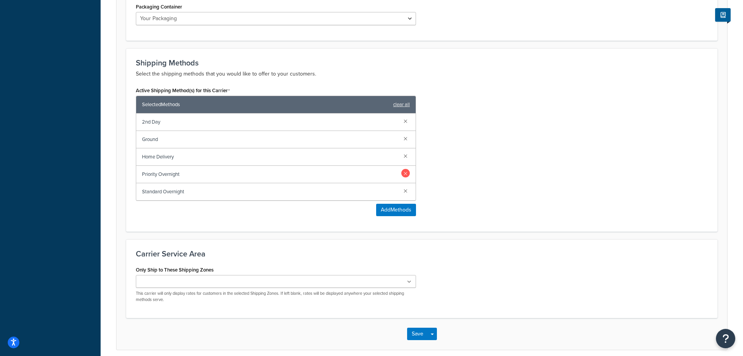
click at [406, 174] on link at bounding box center [405, 173] width 9 height 9
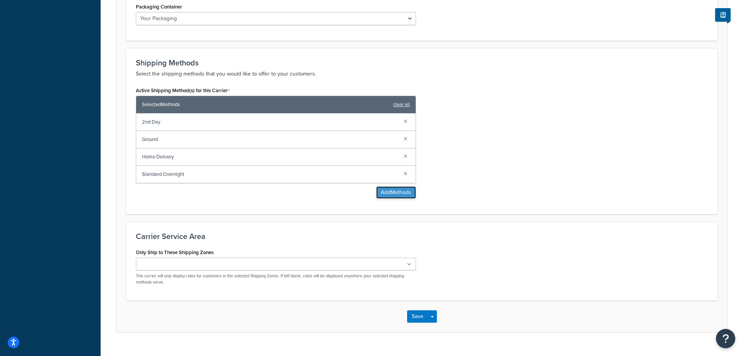
click at [388, 193] on button "Add Methods" at bounding box center [396, 192] width 40 height 12
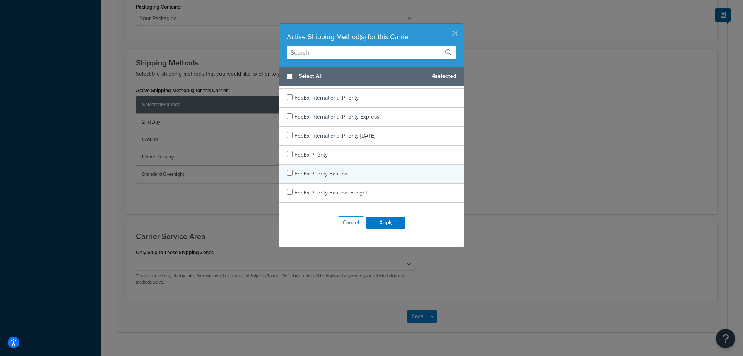
scroll to position [439, 0]
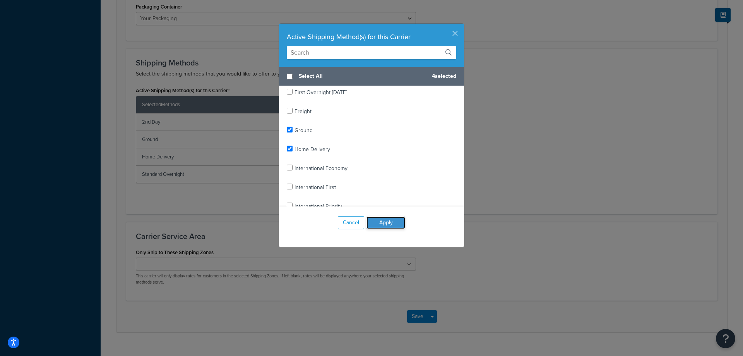
click at [385, 223] on button "Apply" at bounding box center [386, 222] width 39 height 12
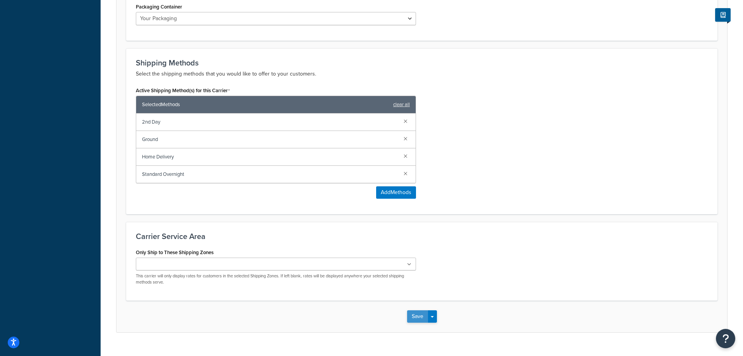
click at [417, 317] on button "Save" at bounding box center [417, 316] width 21 height 12
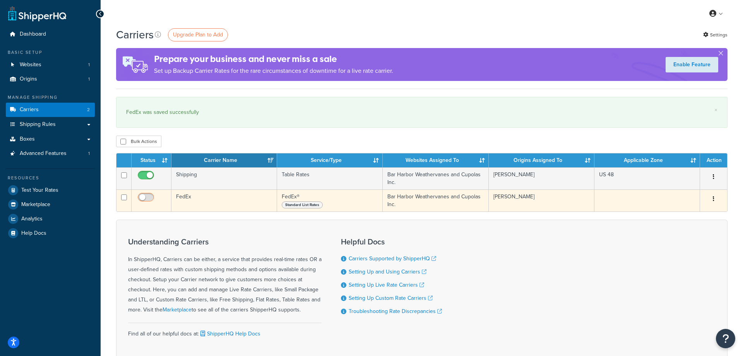
click at [145, 197] on input "checkbox" at bounding box center [146, 199] width 21 height 10
checkbox input "true"
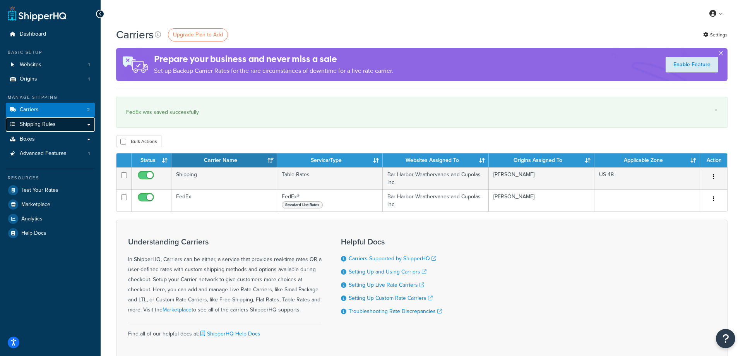
click at [45, 122] on span "Shipping Rules" at bounding box center [38, 124] width 36 height 7
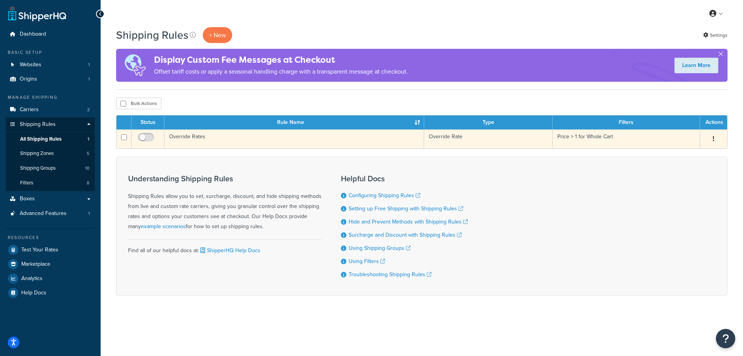
click at [191, 136] on td "Override Rates" at bounding box center [295, 138] width 260 height 19
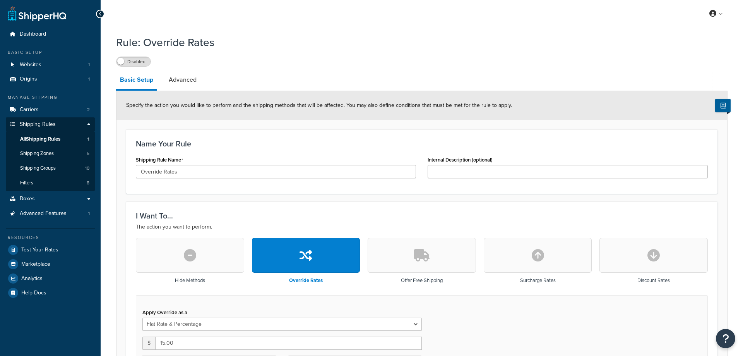
select select "FLAT_RATE_AND_PERCENTAGE"
click at [39, 136] on span "All Shipping Rules" at bounding box center [40, 139] width 40 height 7
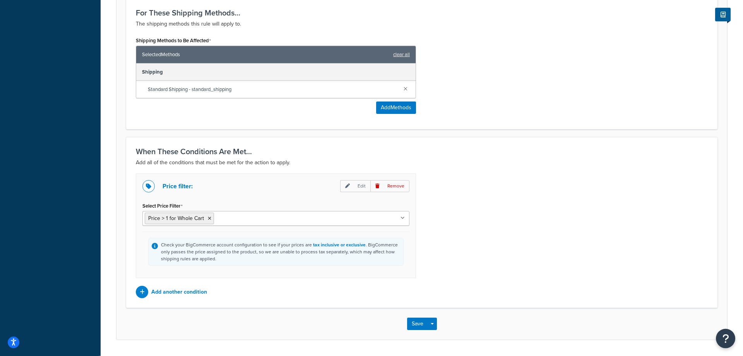
scroll to position [458, 0]
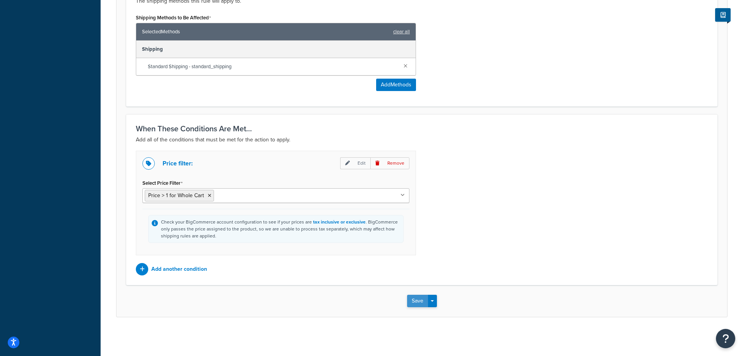
click at [416, 303] on button "Save" at bounding box center [417, 301] width 21 height 12
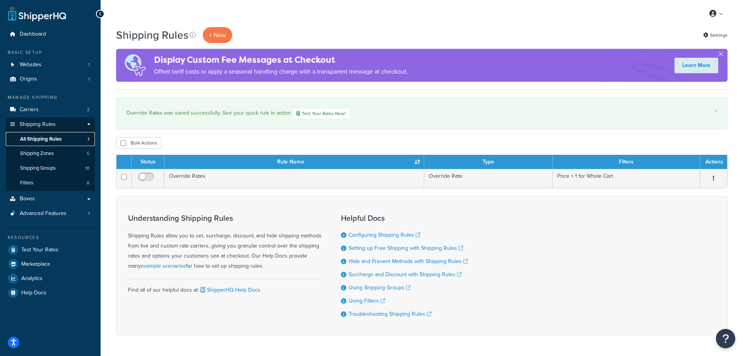
click at [53, 138] on span "All Shipping Rules" at bounding box center [40, 139] width 41 height 7
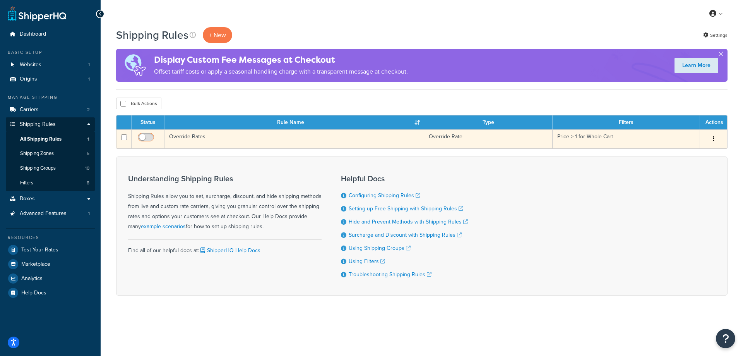
click at [145, 135] on input "checkbox" at bounding box center [146, 139] width 21 height 10
checkbox input "true"
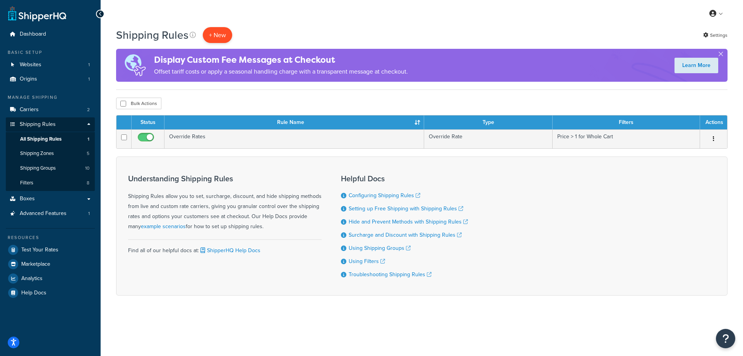
click at [222, 31] on p "+ New" at bounding box center [217, 35] width 29 height 16
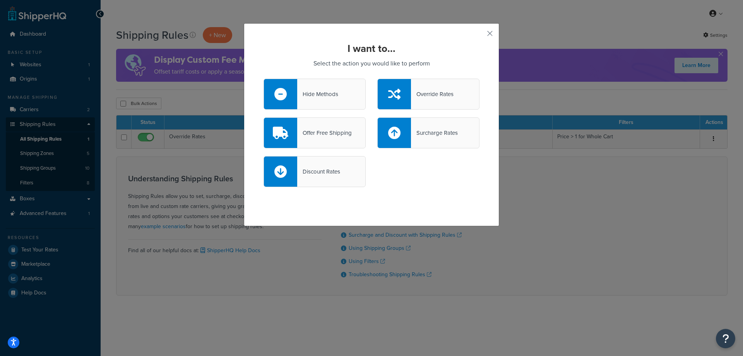
click at [435, 132] on div "Surcharge Rates" at bounding box center [434, 132] width 47 height 11
click at [0, 0] on input "Surcharge Rates" at bounding box center [0, 0] width 0 height 0
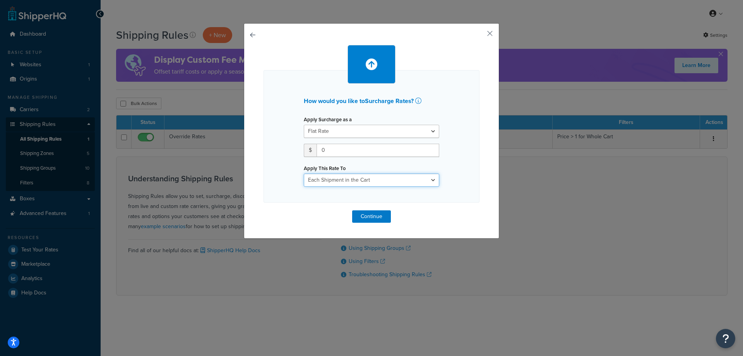
click at [304, 173] on select "Each Shipment in the Cart Each Shipping Group in the Cart Each Item within a Sh…" at bounding box center [371, 179] width 135 height 13
click at [332, 148] on input "0" at bounding box center [378, 150] width 123 height 13
drag, startPoint x: 335, startPoint y: 151, endPoint x: 314, endPoint y: 152, distance: 21.3
click at [317, 152] on input "0" at bounding box center [378, 150] width 123 height 13
click at [304, 125] on select "Flat Rate Percentage Flat Rate & Percentage" at bounding box center [371, 131] width 135 height 13
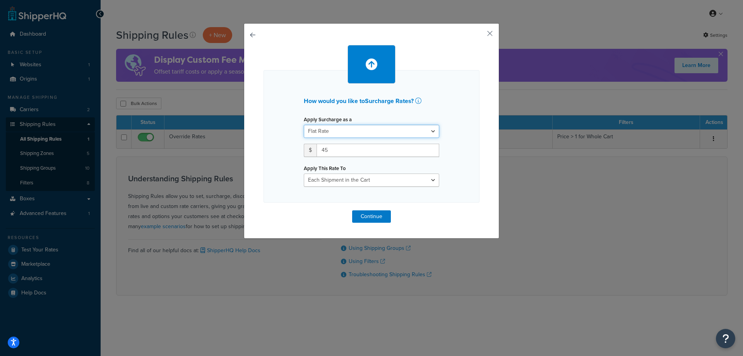
click at [381, 130] on select "Flat Rate Percentage Flat Rate & Percentage" at bounding box center [371, 131] width 135 height 13
click at [304, 173] on select "Each Shipment in the Cart Each Shipping Group in the Cart Each Item within a Sh…" at bounding box center [371, 179] width 135 height 13
drag, startPoint x: 353, startPoint y: 180, endPoint x: 312, endPoint y: 150, distance: 51.0
click at [317, 150] on input "45" at bounding box center [378, 150] width 123 height 13
type input "12"
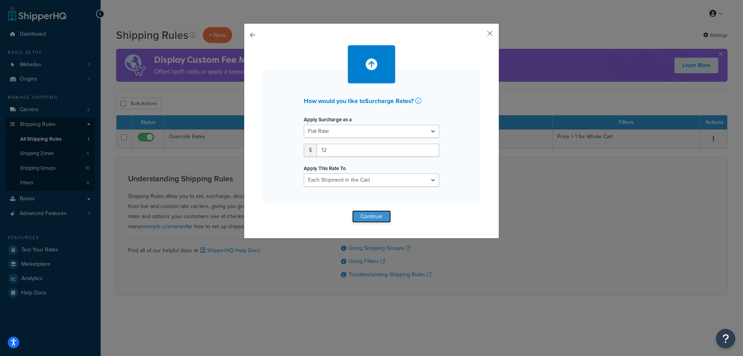
click at [369, 217] on button "Continue" at bounding box center [371, 216] width 39 height 12
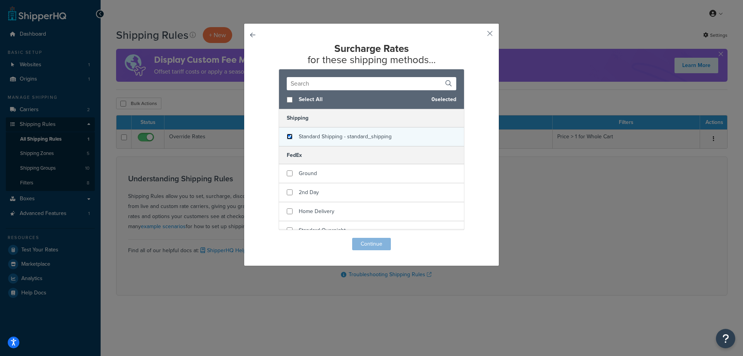
click at [290, 138] on input "checkbox" at bounding box center [290, 137] width 6 height 6
checkbox input "true"
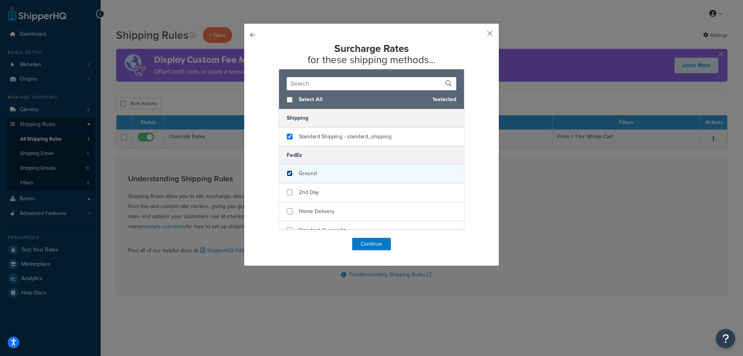
click at [291, 173] on input "checkbox" at bounding box center [290, 173] width 6 height 6
checkbox input "true"
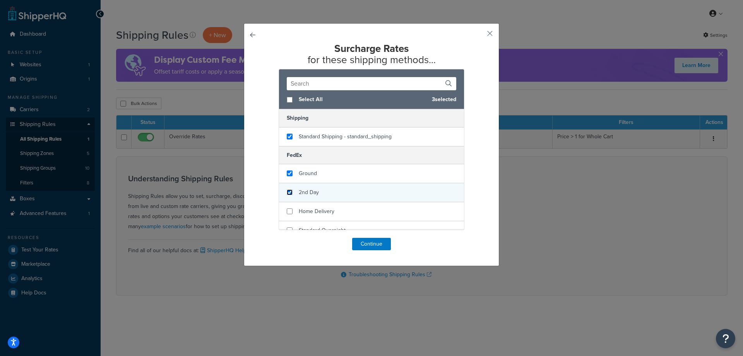
click at [292, 192] on input "checkbox" at bounding box center [290, 192] width 6 height 6
checkbox input "true"
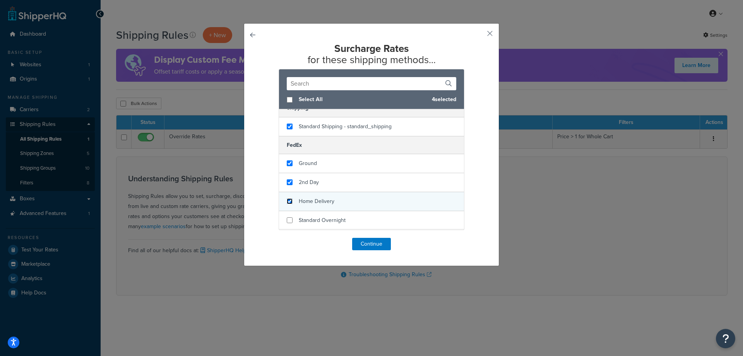
click at [292, 201] on input "checkbox" at bounding box center [290, 201] width 6 height 6
checkbox input "true"
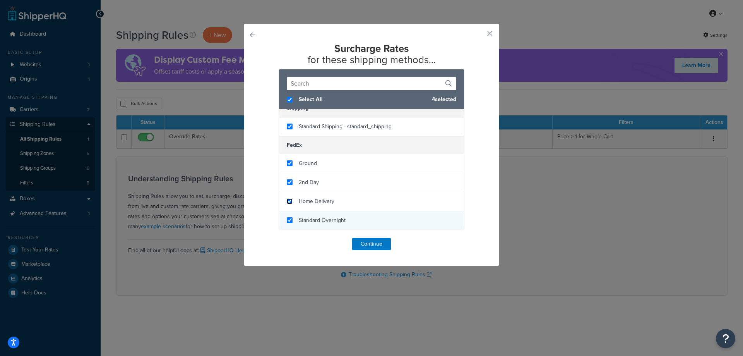
checkbox input "true"
click at [288, 219] on input "checkbox" at bounding box center [290, 220] width 6 height 6
checkbox input "true"
click at [375, 243] on button "Continue" at bounding box center [371, 244] width 39 height 12
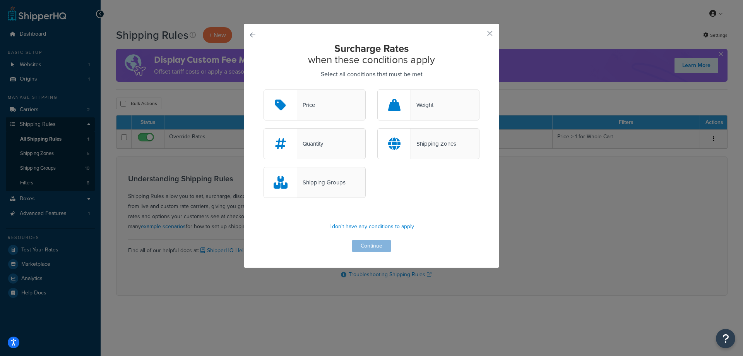
click at [429, 99] on div "Weight" at bounding box center [428, 104] width 102 height 31
click at [0, 0] on input "Weight" at bounding box center [0, 0] width 0 height 0
click at [380, 243] on button "Continue" at bounding box center [371, 246] width 39 height 12
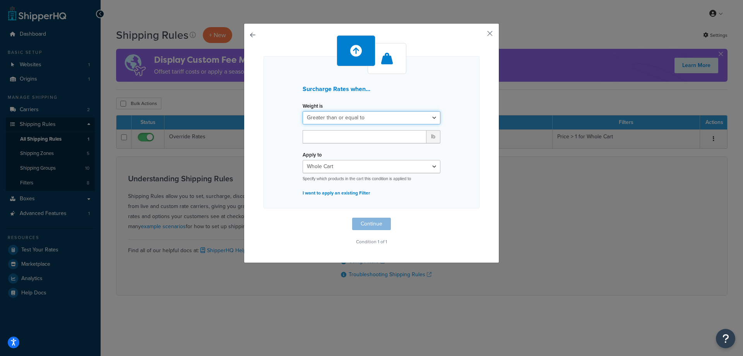
click at [303, 111] on select "Greater than or equal to Between or equal to Less than or equal to" at bounding box center [372, 117] width 138 height 13
click option "Greater than or equal to" at bounding box center [0, 0] width 0 height 0
click at [343, 135] on input "number" at bounding box center [365, 136] width 124 height 13
type input "120"
click at [303, 160] on select "Whole Cart Everything in Shipping Group Everything at Origin Each Item within S…" at bounding box center [372, 166] width 138 height 13
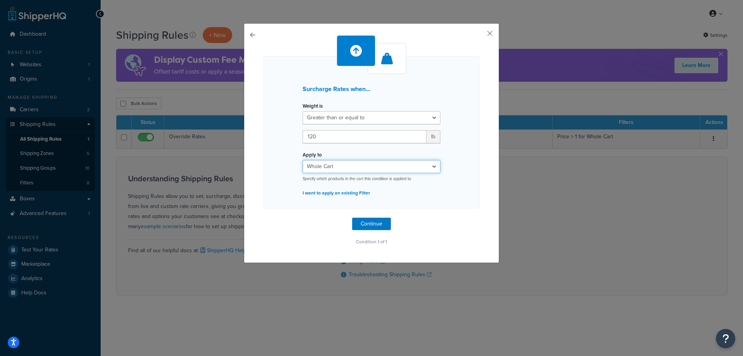
select select "ITEM"
click option "Each Item within Shipping Group" at bounding box center [0, 0] width 0 height 0
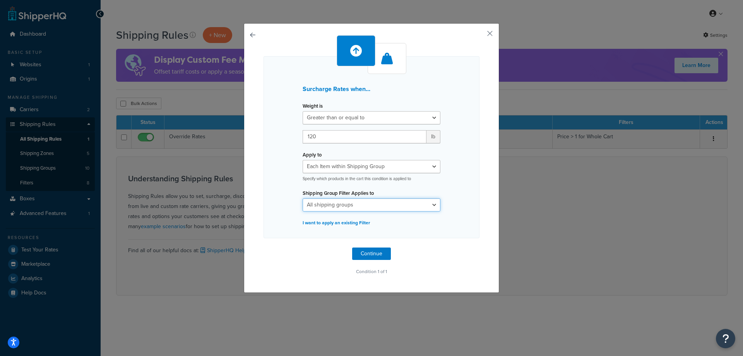
click at [303, 198] on select "All shipping groups Cupola Cupola Surcharge cupola1 cupola2 Ground Shipping Lar…" at bounding box center [372, 204] width 138 height 13
click at [348, 205] on select "All shipping groups Cupola Cupola Surcharge cupola1 cupola2 Ground Shipping Lar…" at bounding box center [372, 204] width 138 height 13
click at [365, 254] on button "Continue" at bounding box center [371, 253] width 39 height 12
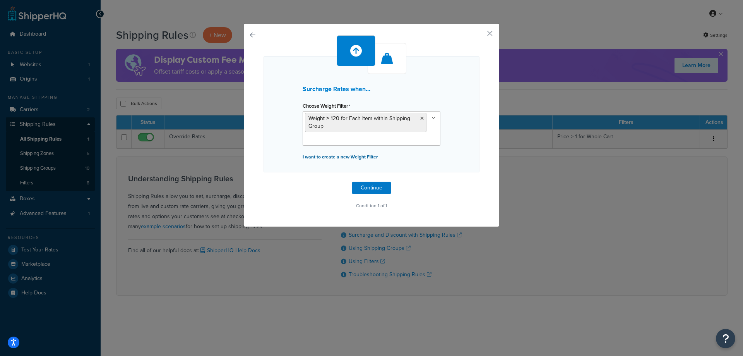
click at [346, 158] on p "I want to create a new Weight Filter" at bounding box center [372, 156] width 138 height 11
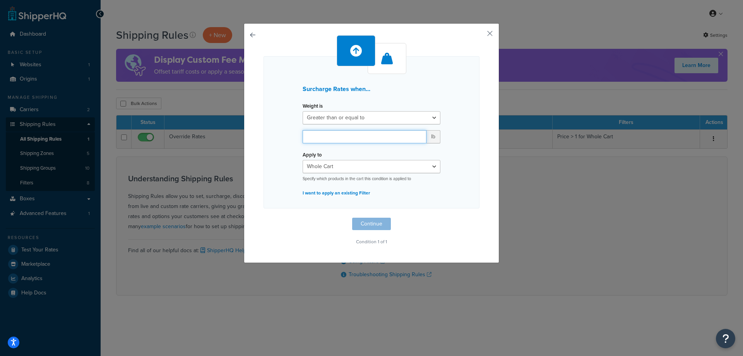
click at [344, 134] on input "number" at bounding box center [365, 136] width 124 height 13
type input "175"
click at [303, 160] on select "Whole Cart Everything in Shipping Group Everything at Origin Each Item within S…" at bounding box center [372, 166] width 138 height 13
select select "ITEM"
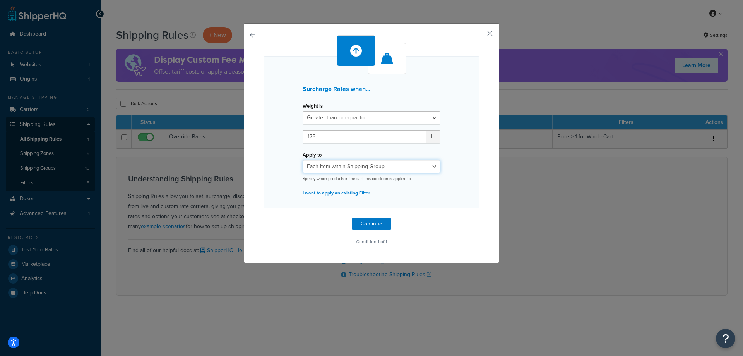
click option "Each Item within Shipping Group" at bounding box center [0, 0] width 0 height 0
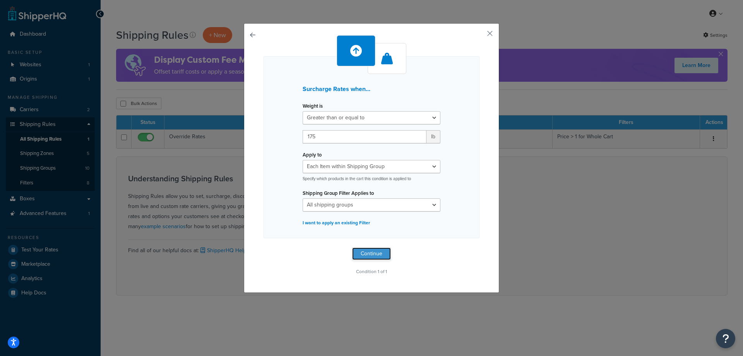
click at [372, 250] on button "Continue" at bounding box center [371, 253] width 39 height 12
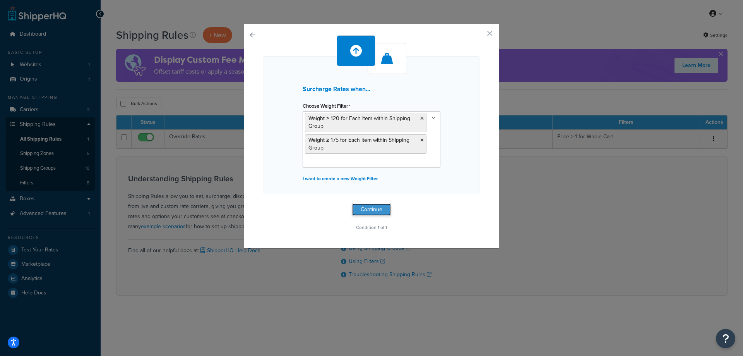
click at [369, 210] on button "Continue" at bounding box center [371, 209] width 39 height 12
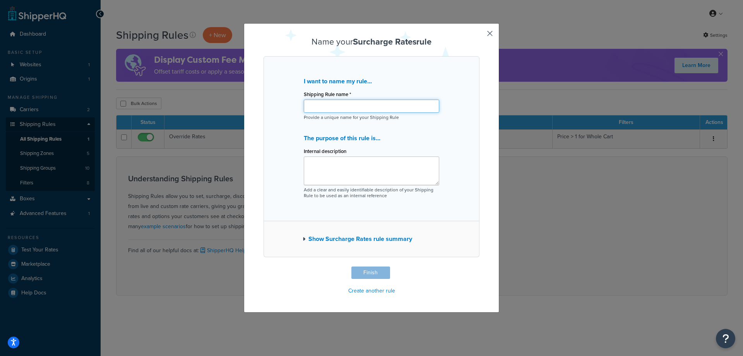
click at [334, 104] on input "Shipping Rule name *" at bounding box center [371, 105] width 135 height 13
click at [360, 104] on input "Shipping Rule name *" at bounding box center [371, 105] width 135 height 13
click at [480, 266] on button "button" at bounding box center [479, 267] width 2 height 2
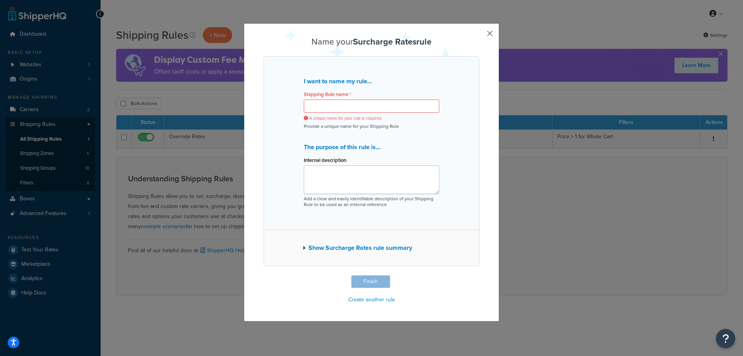
click at [480, 275] on button "button" at bounding box center [479, 276] width 2 height 2
click at [318, 246] on button "Show Surcharge Rates rule summary" at bounding box center [358, 247] width 110 height 11
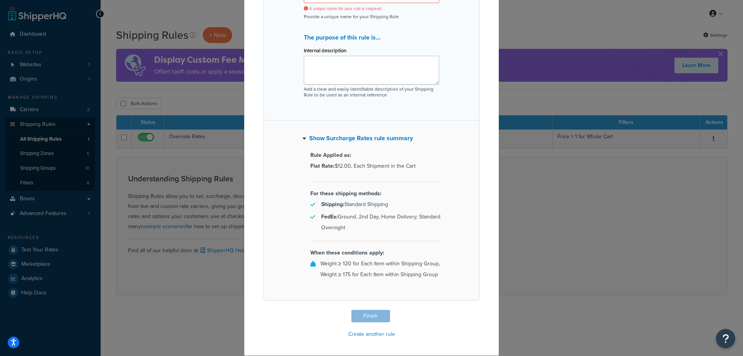
scroll to position [0, 0]
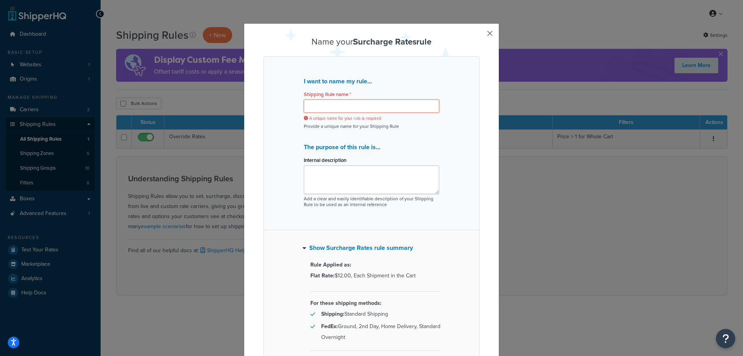
click at [345, 105] on input "Shipping Rule name *" at bounding box center [371, 105] width 135 height 13
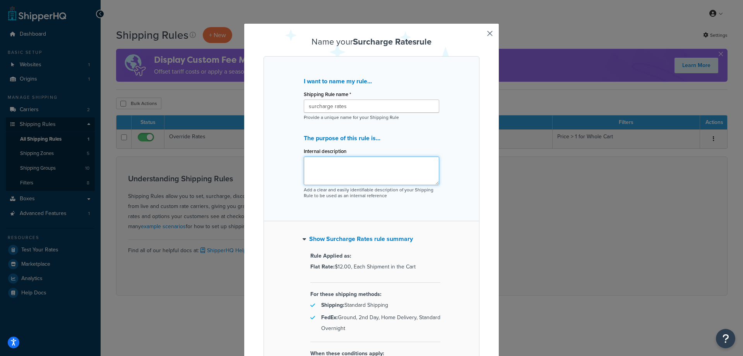
click at [360, 171] on textarea "Internal description" at bounding box center [371, 170] width 135 height 29
drag, startPoint x: 356, startPoint y: 106, endPoint x: 289, endPoint y: 108, distance: 67.0
click at [304, 108] on input "surcharge rates" at bounding box center [371, 105] width 135 height 13
type input "A"
type input "Larger Shipping"
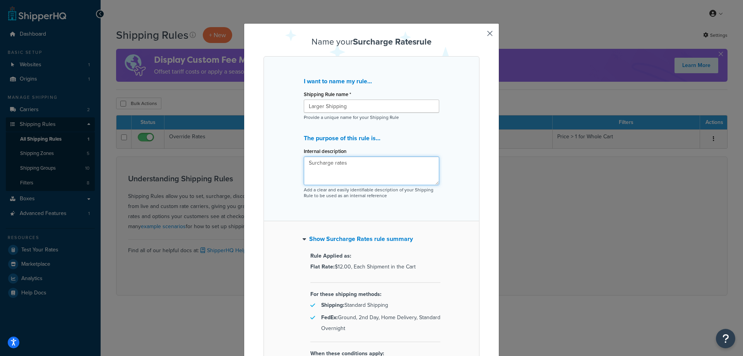
type textarea "Surcharge rates"
click at [326, 104] on input "Larger Shipping" at bounding box center [371, 105] width 135 height 13
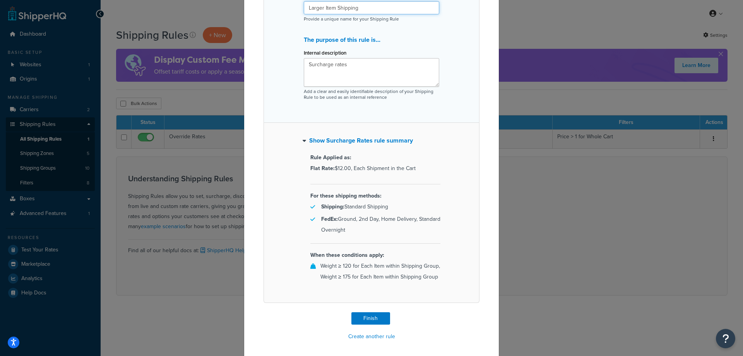
scroll to position [101, 0]
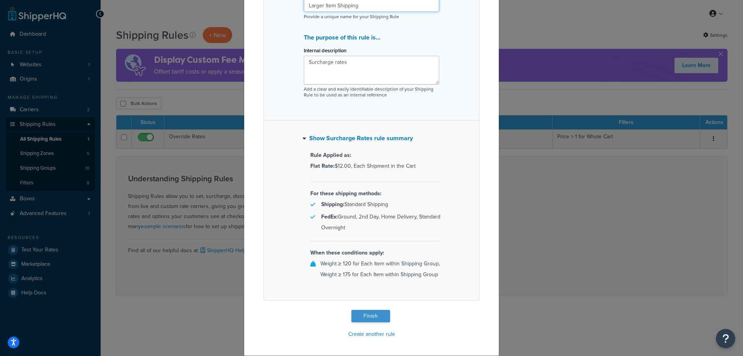
type input "Larger Item Shipping"
click at [372, 316] on button "Finish" at bounding box center [370, 316] width 39 height 12
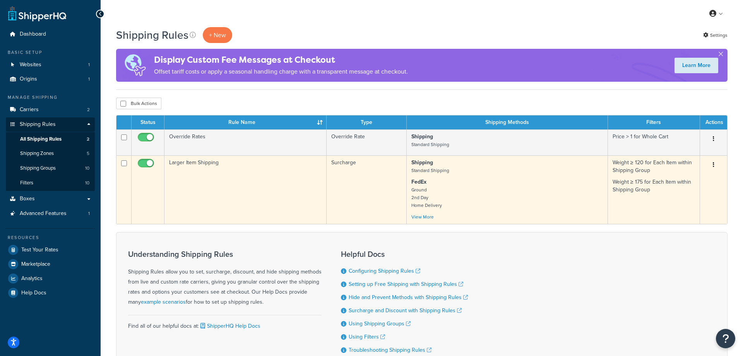
click at [201, 163] on td "Larger Item Shipping" at bounding box center [246, 189] width 162 height 69
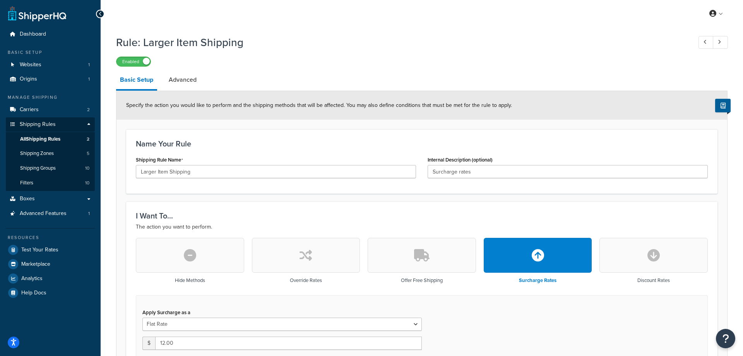
scroll to position [158, 0]
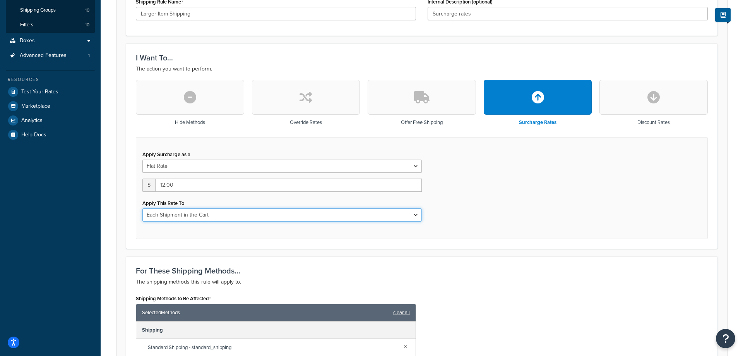
click at [142, 208] on select "Each Shipment in the Cart Each Shipping Group in the Cart Each Item within a Sh…" at bounding box center [281, 214] width 279 height 13
click at [264, 216] on select "Each Shipment in the Cart Each Shipping Group in the Cart Each Item within a Sh…" at bounding box center [281, 214] width 279 height 13
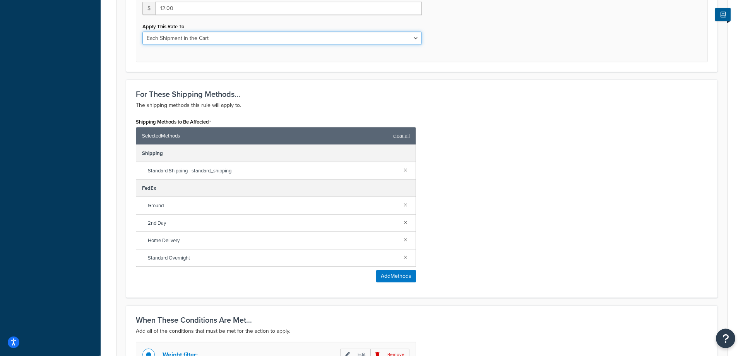
scroll to position [434, 0]
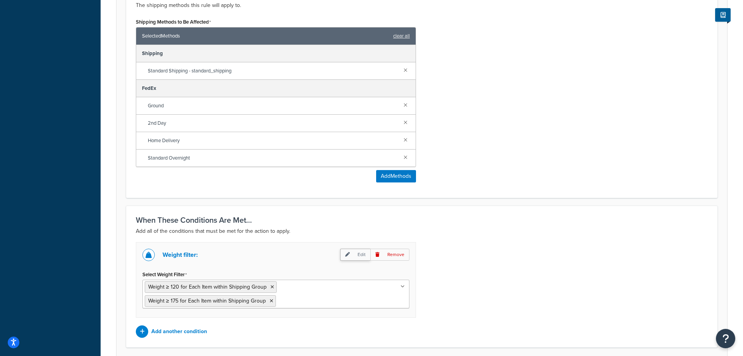
click at [353, 255] on p "Edit" at bounding box center [355, 255] width 30 height 12
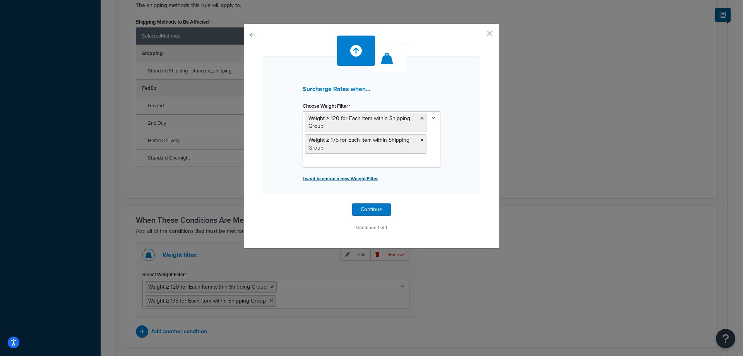
click at [345, 178] on p "I want to create a new Weight Filter" at bounding box center [372, 178] width 138 height 11
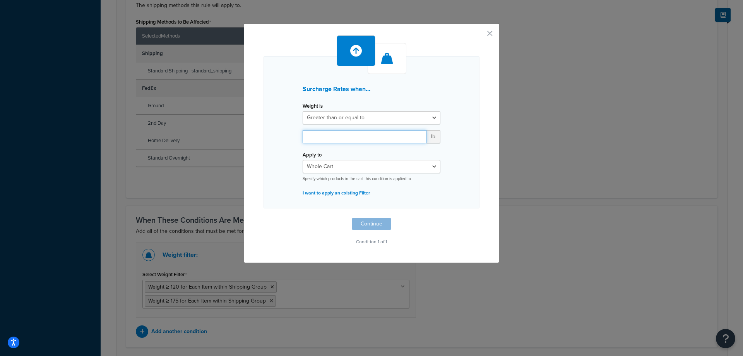
click at [324, 138] on input "number" at bounding box center [365, 136] width 124 height 13
drag, startPoint x: 322, startPoint y: 137, endPoint x: 302, endPoint y: 140, distance: 20.6
click at [303, 140] on input "0" at bounding box center [365, 136] width 124 height 13
type input "1"
click at [363, 222] on button "Continue" at bounding box center [371, 224] width 39 height 12
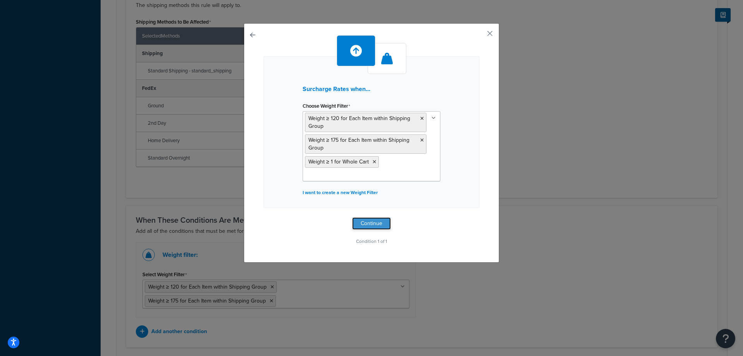
click at [363, 221] on button "Continue" at bounding box center [371, 223] width 39 height 12
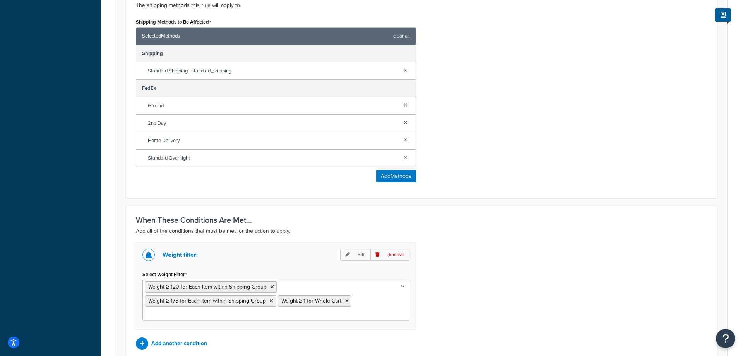
scroll to position [509, 0]
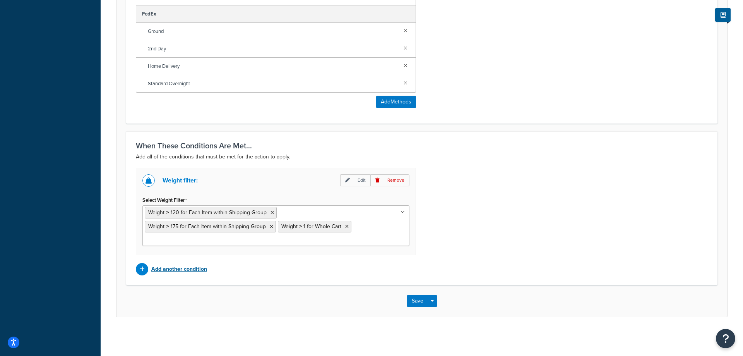
click at [177, 269] on p "Add another condition" at bounding box center [179, 269] width 56 height 11
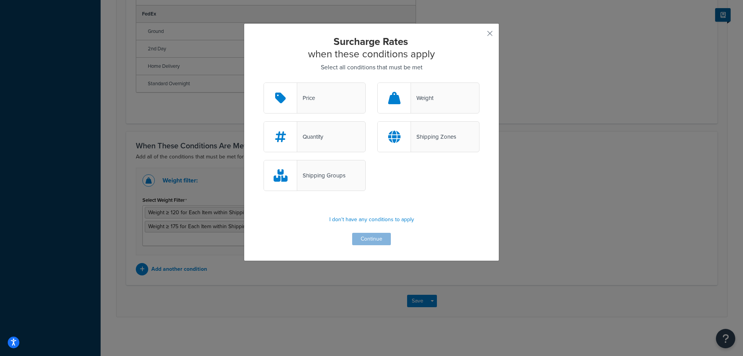
click at [435, 94] on div "Weight" at bounding box center [428, 97] width 102 height 31
click at [0, 0] on input "Weight" at bounding box center [0, 0] width 0 height 0
click at [364, 242] on button "Continue" at bounding box center [371, 239] width 39 height 12
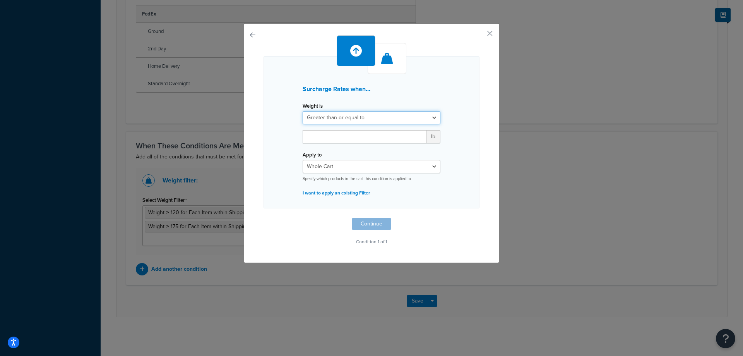
click at [303, 111] on select "Greater than or equal to Between or equal to Less than or equal to" at bounding box center [372, 117] width 138 height 13
select select "BETWEEN"
click option "Between or equal to" at bounding box center [0, 0] width 0 height 0
click at [321, 133] on input "number" at bounding box center [327, 136] width 49 height 13
type input "30"
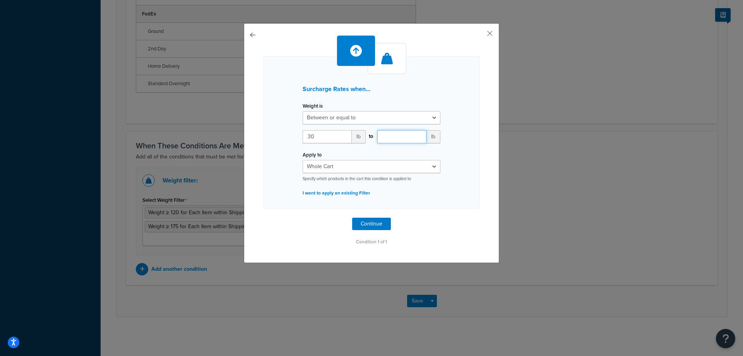
click at [389, 134] on input "number" at bounding box center [401, 136] width 49 height 13
type input "119"
click at [365, 218] on button "Continue" at bounding box center [371, 224] width 39 height 12
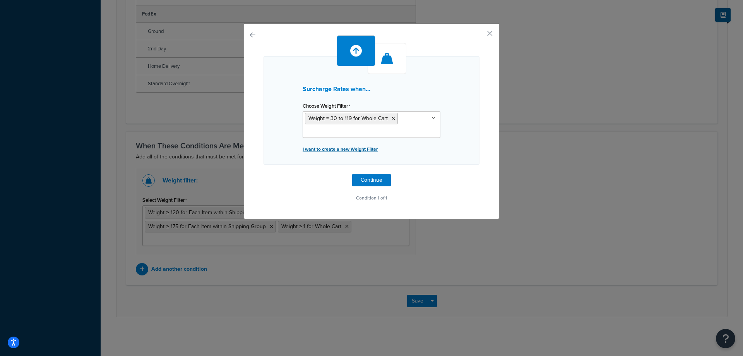
click at [346, 149] on p "I want to create a new Weight Filter" at bounding box center [372, 149] width 138 height 11
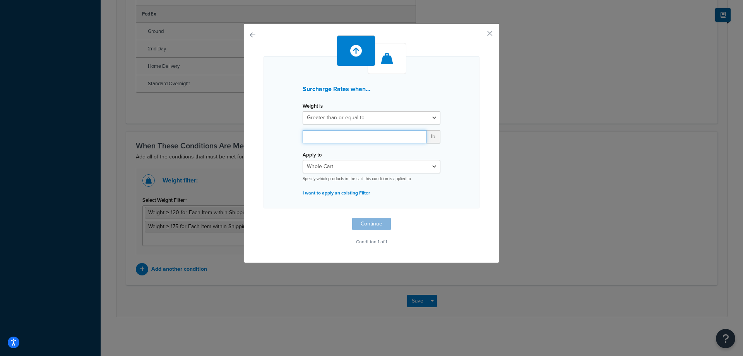
click at [347, 134] on input "number" at bounding box center [365, 136] width 124 height 13
click at [303, 111] on select "Greater than or equal to Between or equal to Less than or equal to" at bounding box center [372, 117] width 138 height 13
click at [355, 115] on select "Greater than or equal to Between or equal to Less than or equal to" at bounding box center [372, 117] width 138 height 13
drag, startPoint x: 313, startPoint y: 139, endPoint x: 282, endPoint y: 140, distance: 30.6
click at [303, 140] on input "24" at bounding box center [365, 136] width 124 height 13
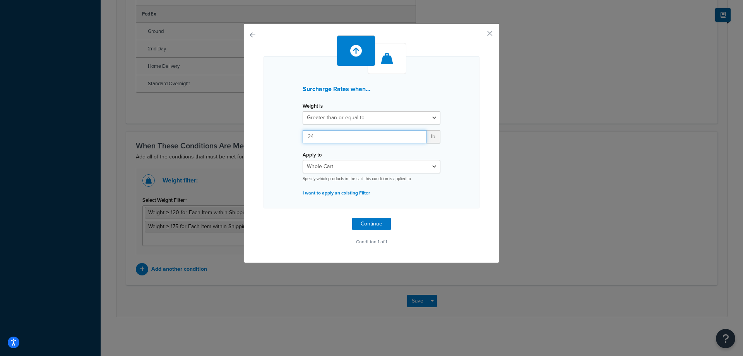
click at [332, 136] on input "24" at bounding box center [365, 136] width 124 height 13
type input "240"
click at [373, 222] on button "Continue" at bounding box center [371, 224] width 39 height 12
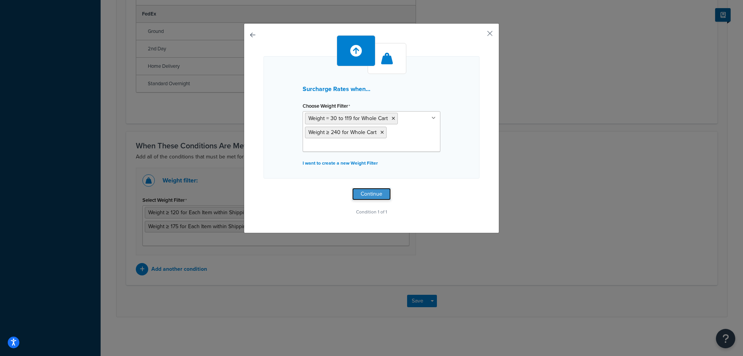
click at [370, 194] on button "Continue" at bounding box center [371, 194] width 39 height 12
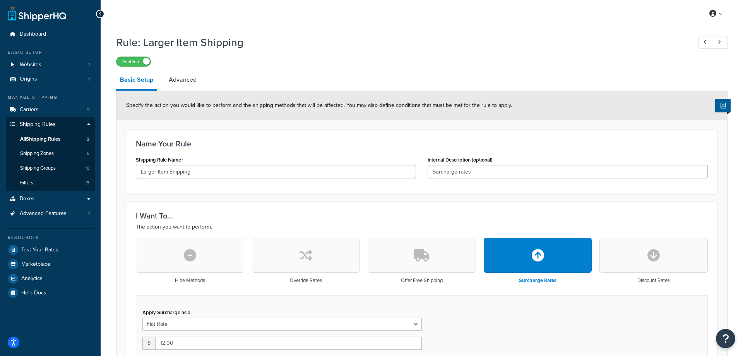
click at [38, 15] on link at bounding box center [37, 13] width 58 height 15
